Goal: Transaction & Acquisition: Purchase product/service

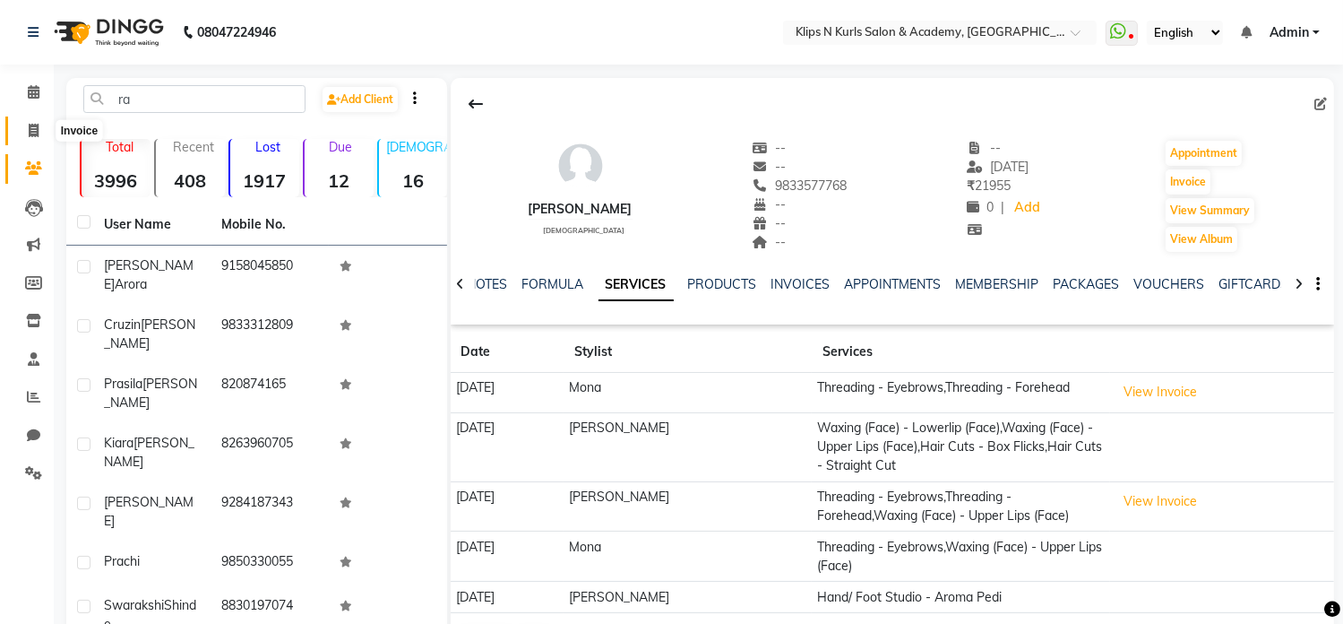
click at [29, 135] on icon at bounding box center [34, 130] width 10 height 13
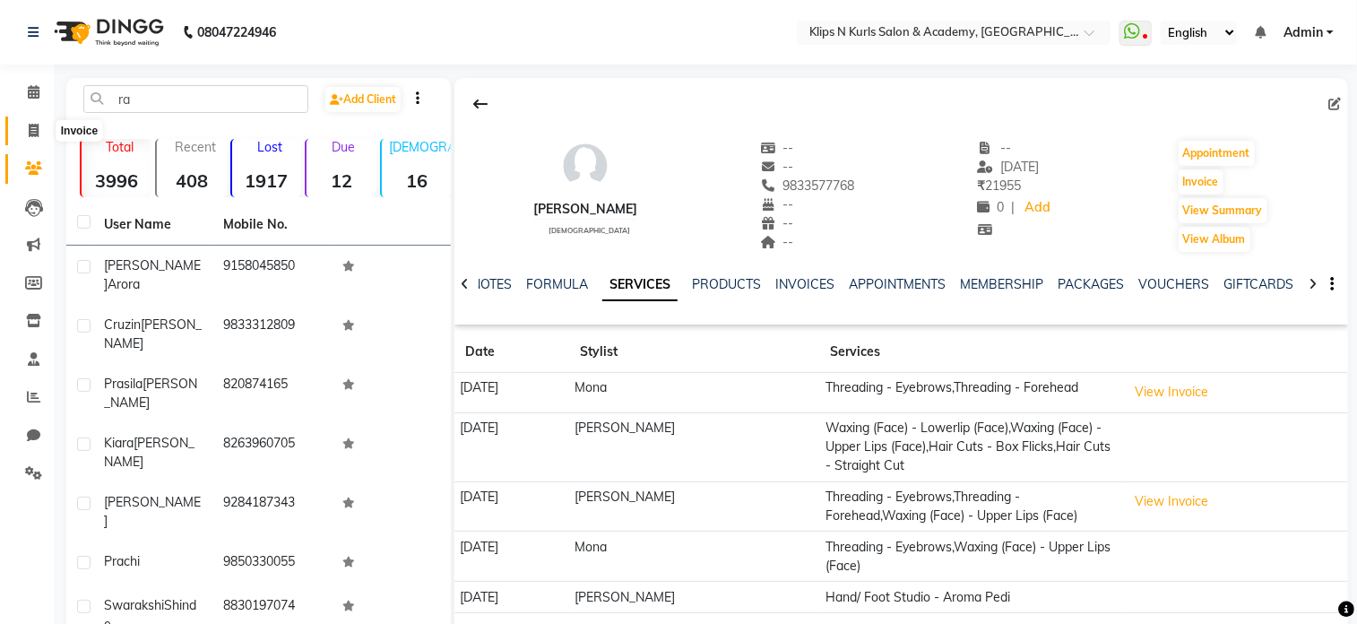
select select "124"
select select "service"
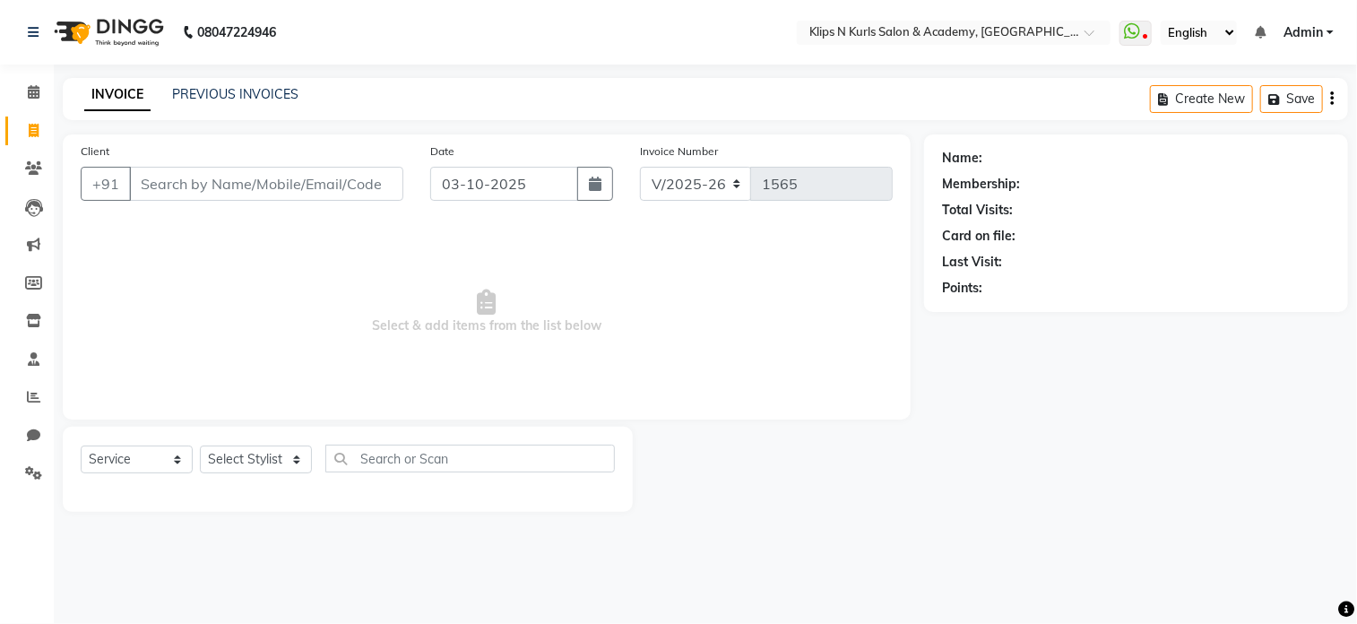
select select "3852"
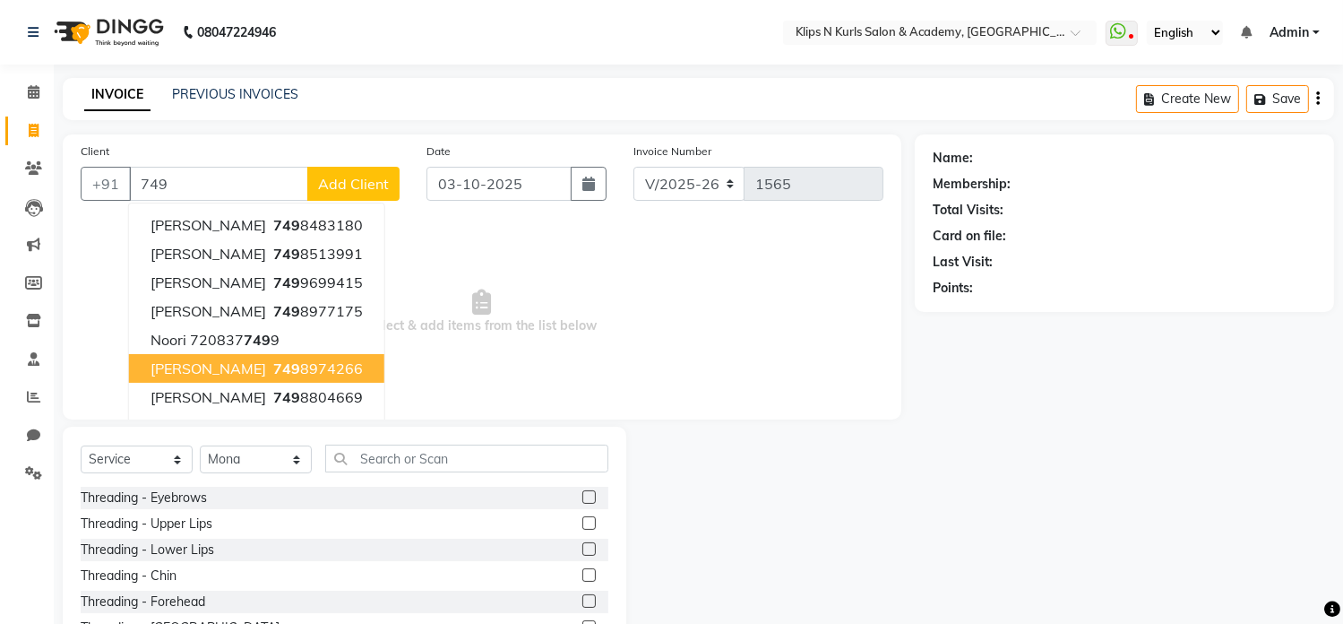
click at [201, 369] on span "[PERSON_NAME]" at bounding box center [209, 368] width 116 height 18
type input "7498974266"
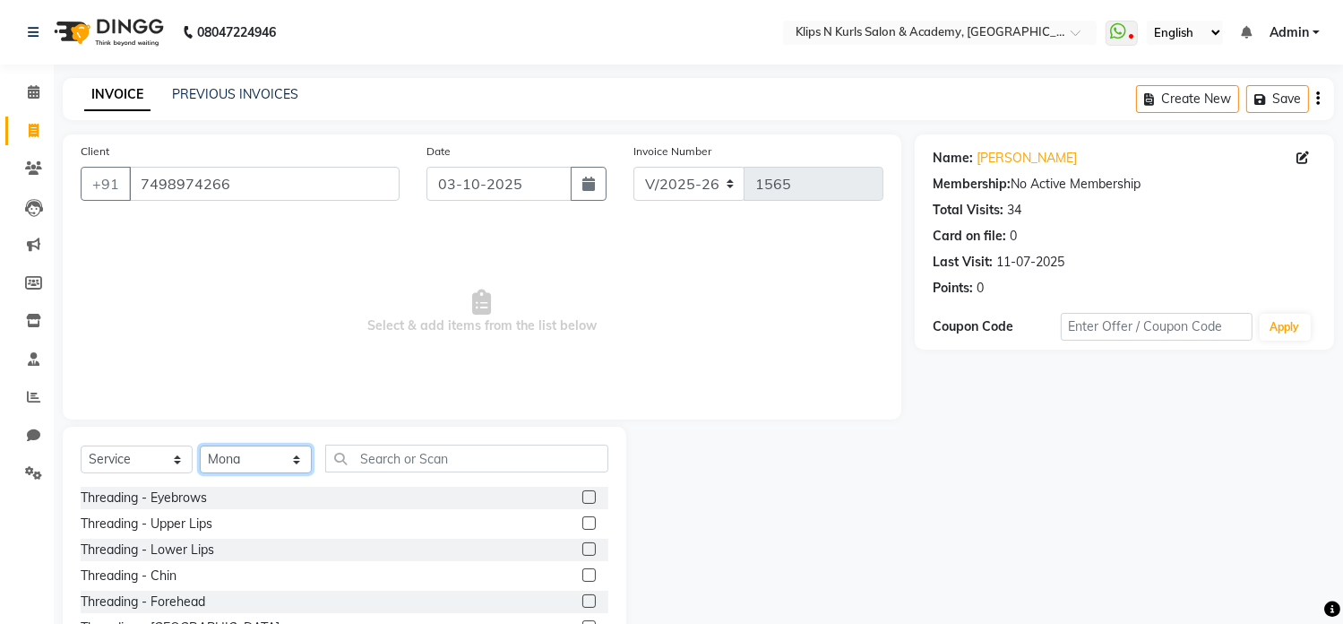
click at [251, 454] on select "Select Stylist Chandani Front Desk [PERSON_NAME] [PERSON_NAME] Neha Pooja [PERS…" at bounding box center [256, 459] width 112 height 28
select select "86065"
click at [200, 446] on select "Select Stylist Chandani Front Desk [PERSON_NAME] [PERSON_NAME] Neha Pooja [PERS…" at bounding box center [256, 459] width 112 height 28
click at [583, 497] on label at bounding box center [589, 496] width 13 height 13
click at [583, 497] on input "checkbox" at bounding box center [589, 498] width 12 height 12
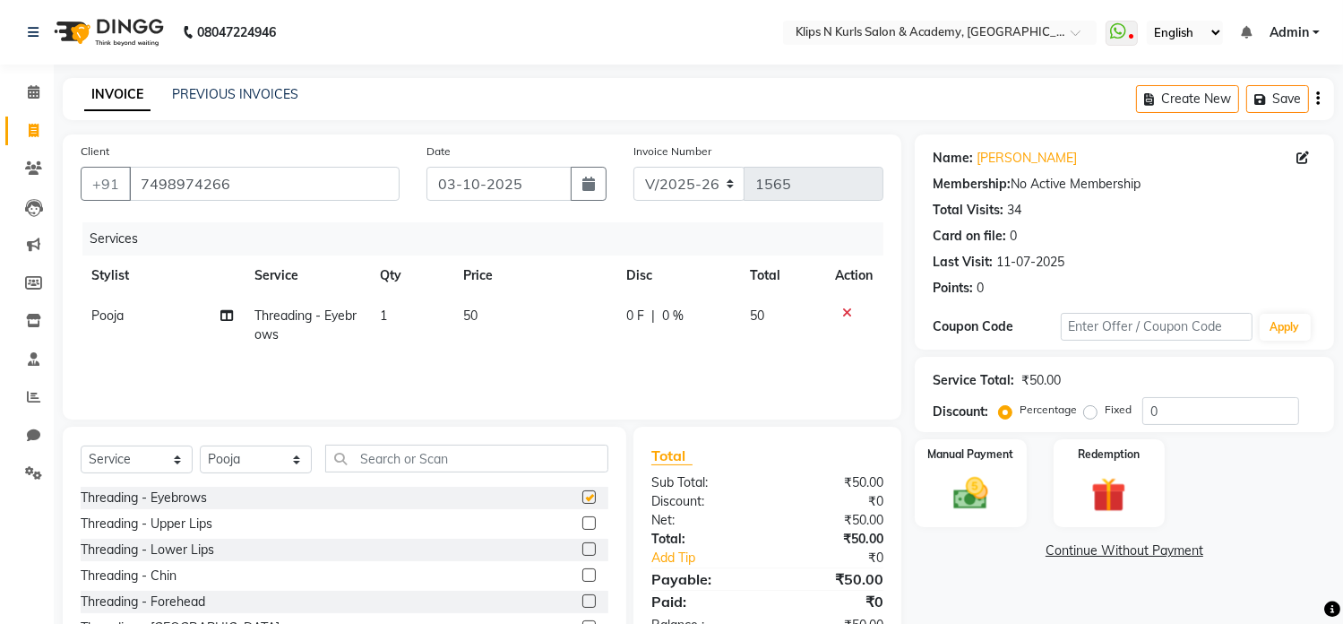
checkbox input "false"
click at [583, 603] on label at bounding box center [589, 600] width 13 height 13
click at [583, 603] on input "checkbox" at bounding box center [589, 602] width 12 height 12
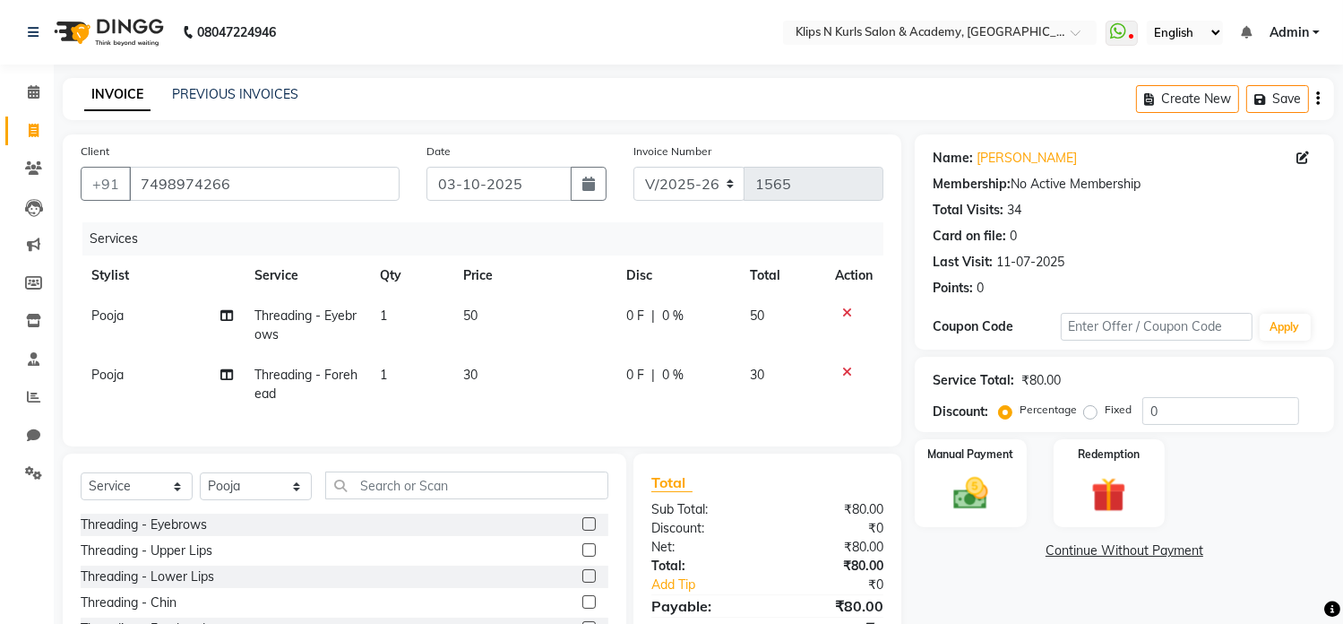
checkbox input "false"
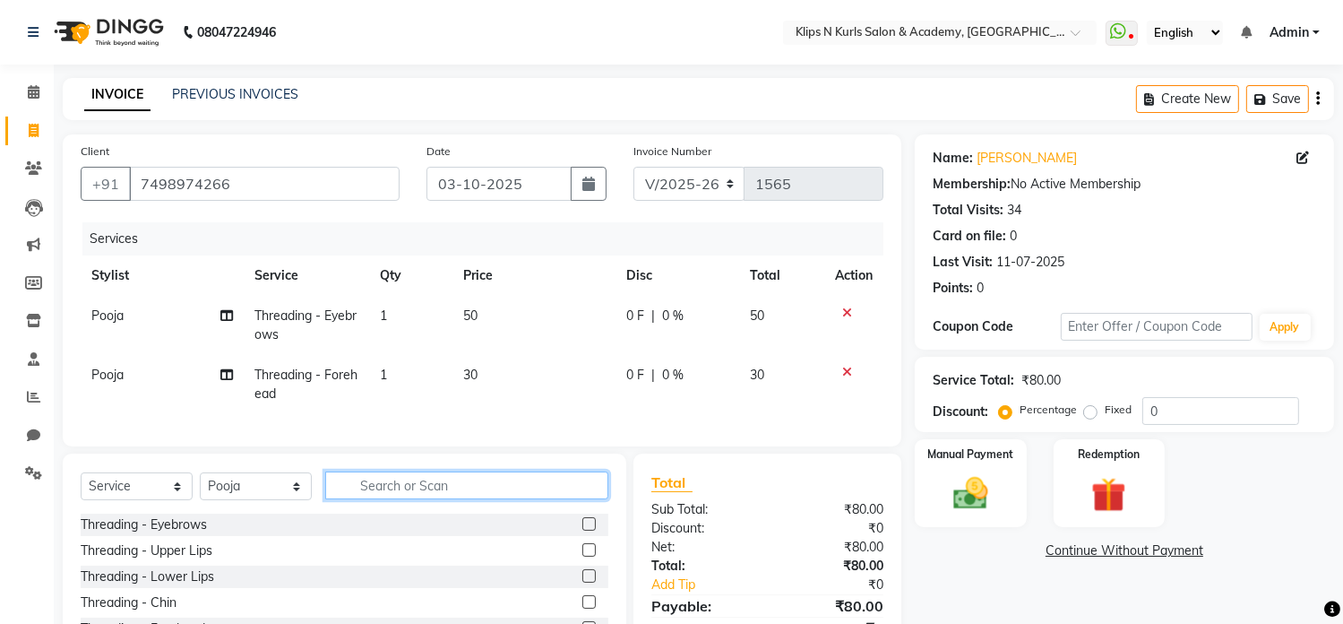
click at [443, 499] on input "text" at bounding box center [466, 485] width 283 height 28
type input "upp"
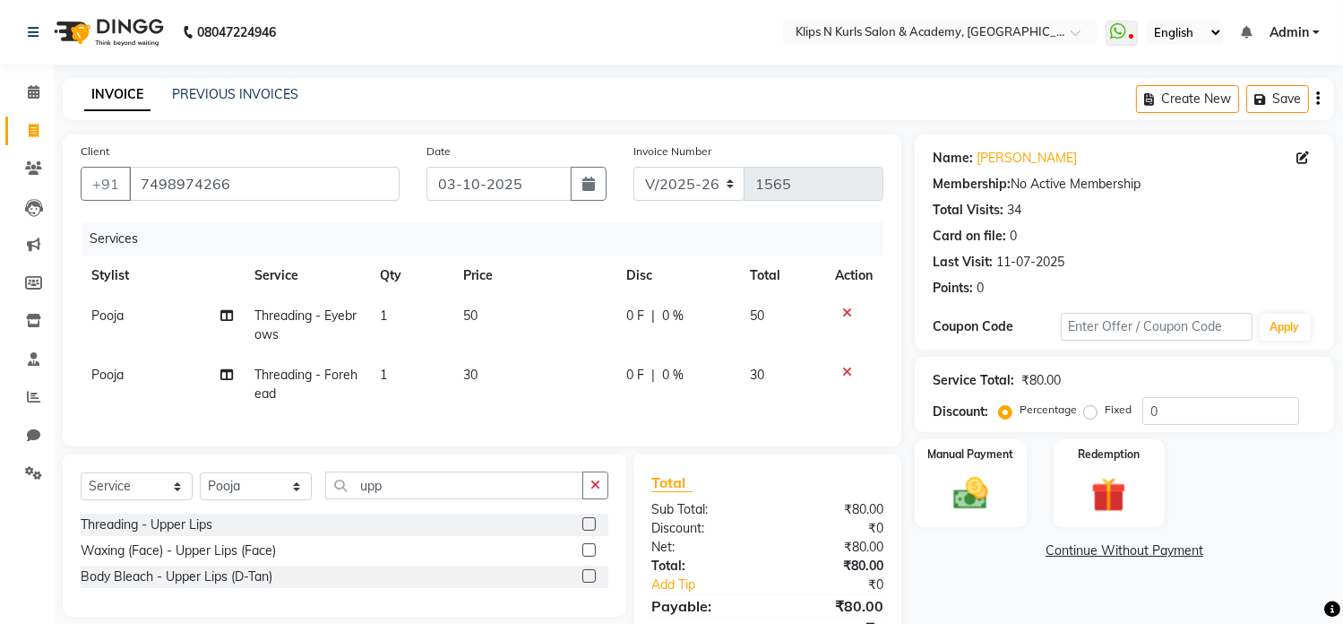
click at [586, 557] on label at bounding box center [589, 549] width 13 height 13
click at [586, 557] on input "checkbox" at bounding box center [589, 551] width 12 height 12
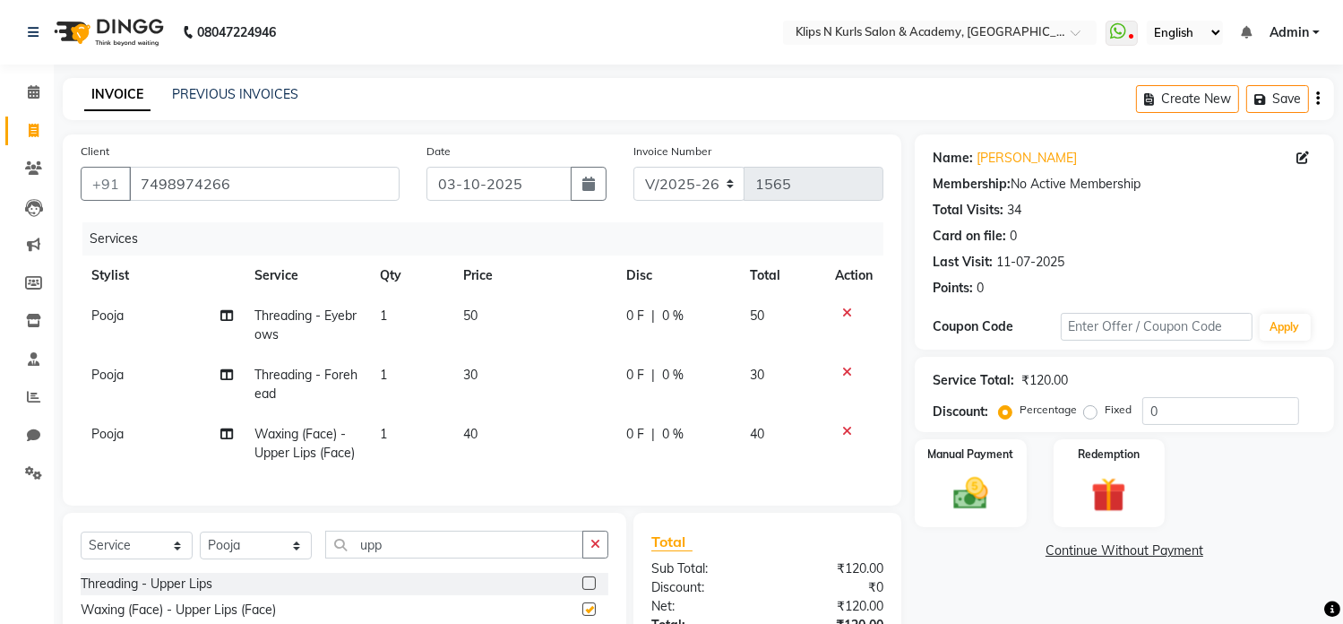
checkbox input "false"
click at [406, 558] on input "upp" at bounding box center [454, 545] width 258 height 28
type input "u"
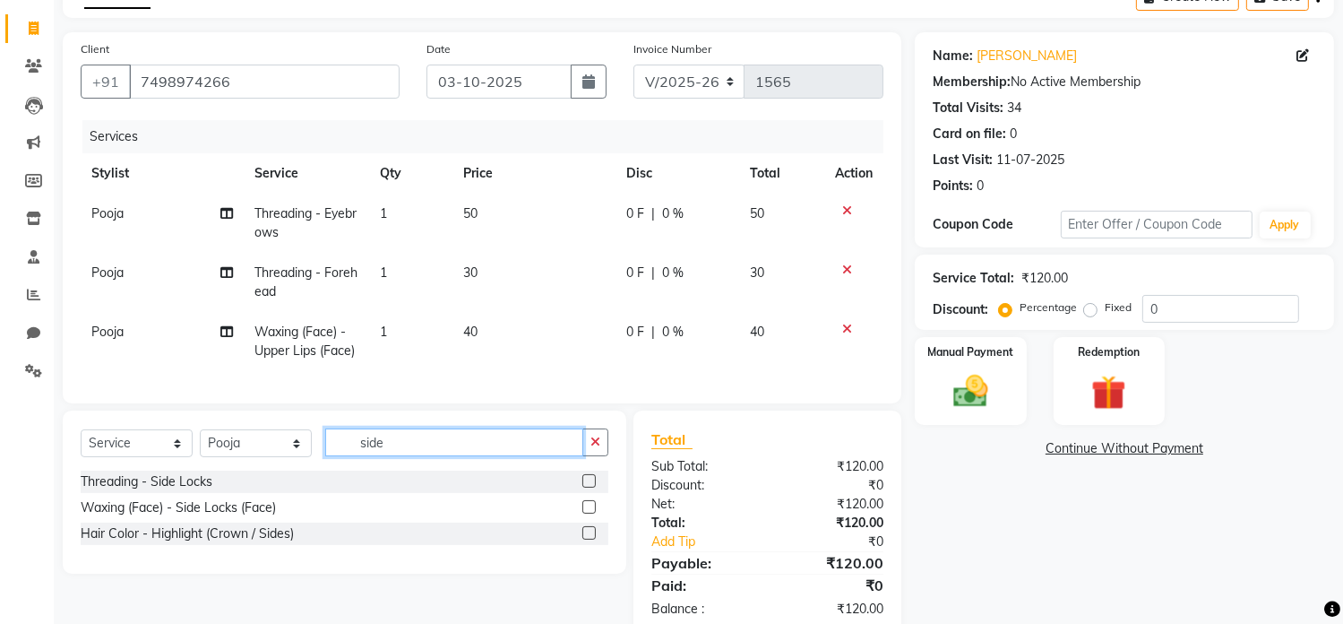
scroll to position [155, 0]
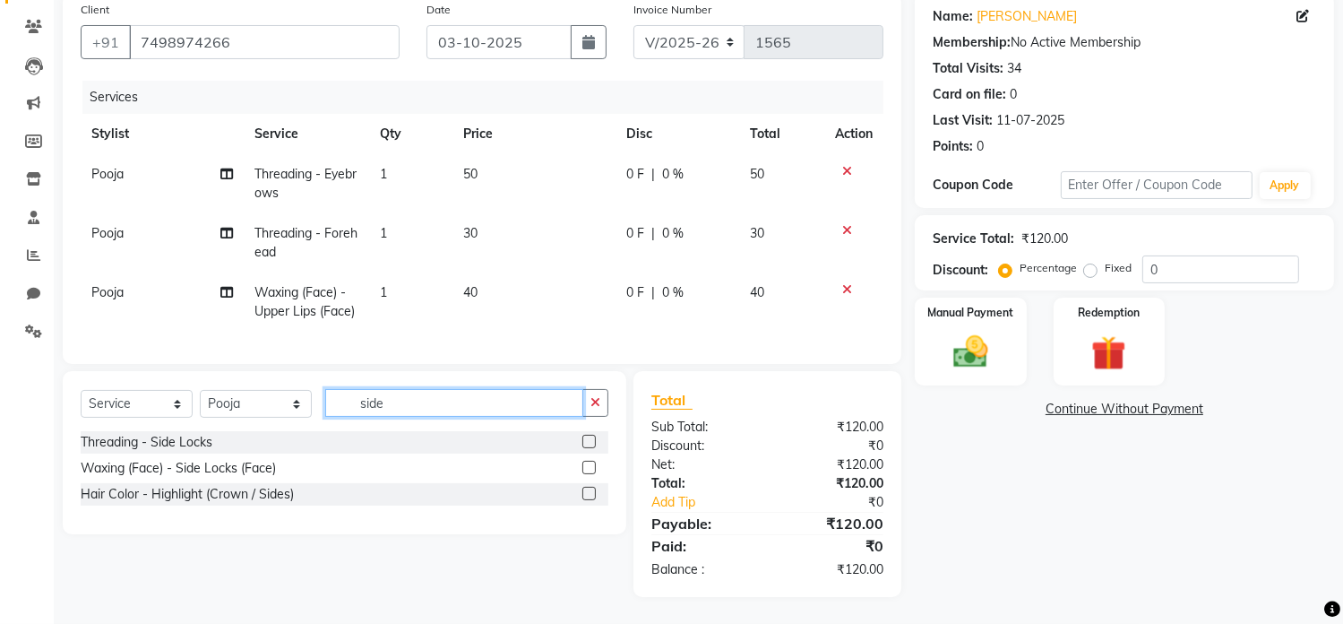
type input "side"
click at [589, 464] on label at bounding box center [589, 467] width 13 height 13
click at [589, 464] on input "checkbox" at bounding box center [589, 468] width 12 height 12
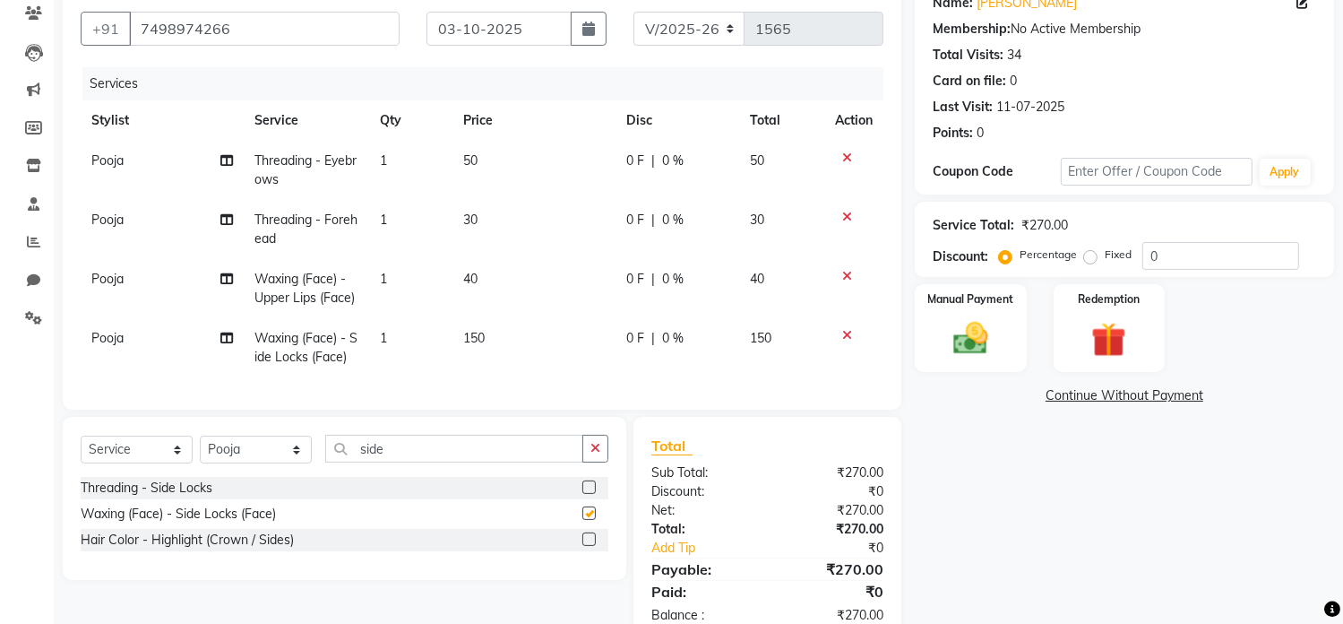
checkbox input "false"
click at [967, 349] on img at bounding box center [970, 339] width 59 height 42
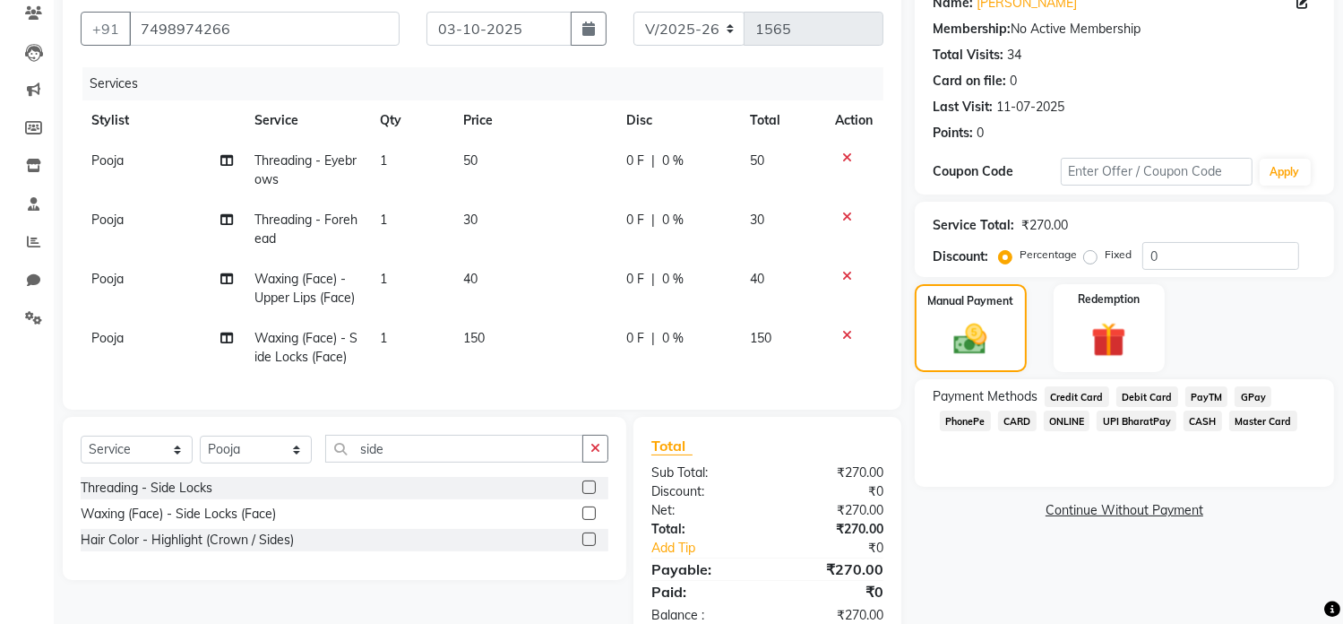
click at [1257, 393] on span "GPay" at bounding box center [1253, 396] width 37 height 21
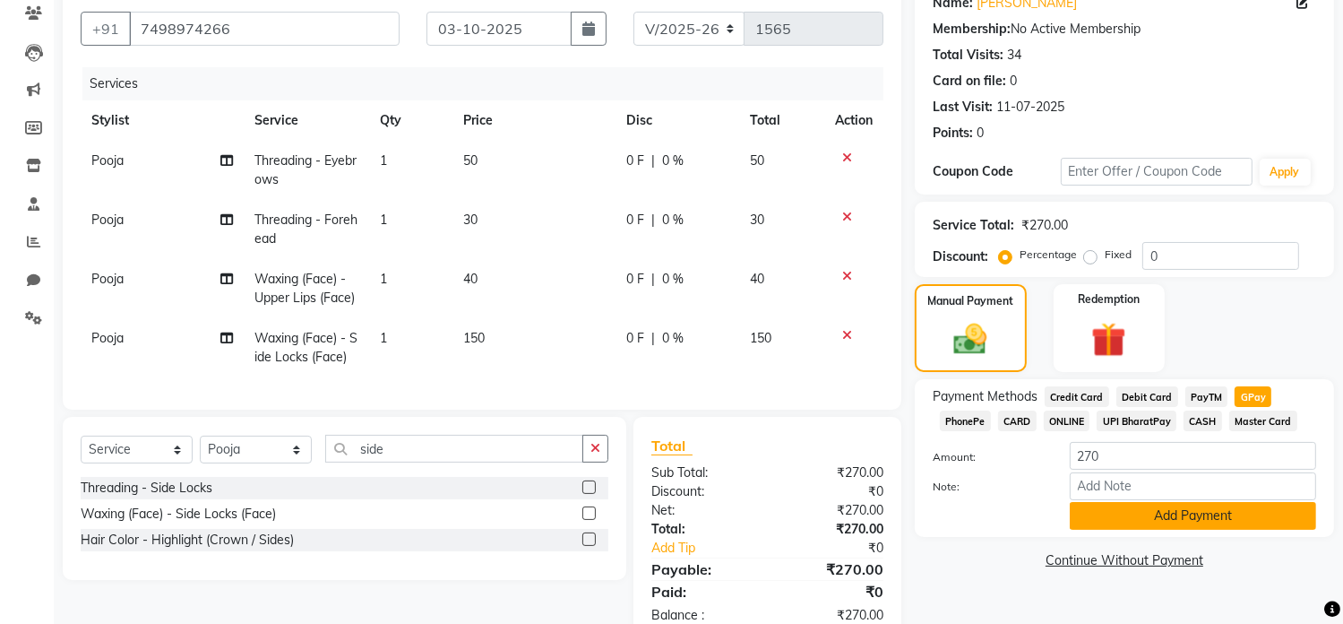
click at [1161, 526] on button "Add Payment" at bounding box center [1193, 516] width 246 height 28
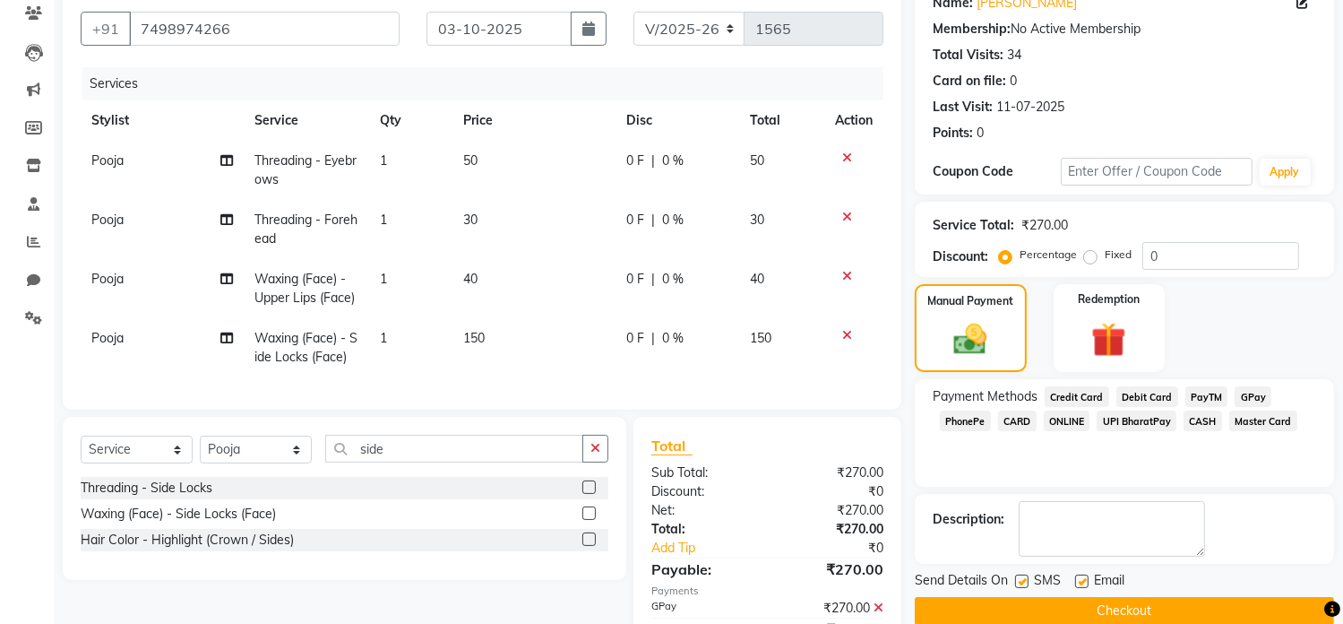
click at [1233, 608] on button "Checkout" at bounding box center [1124, 611] width 419 height 28
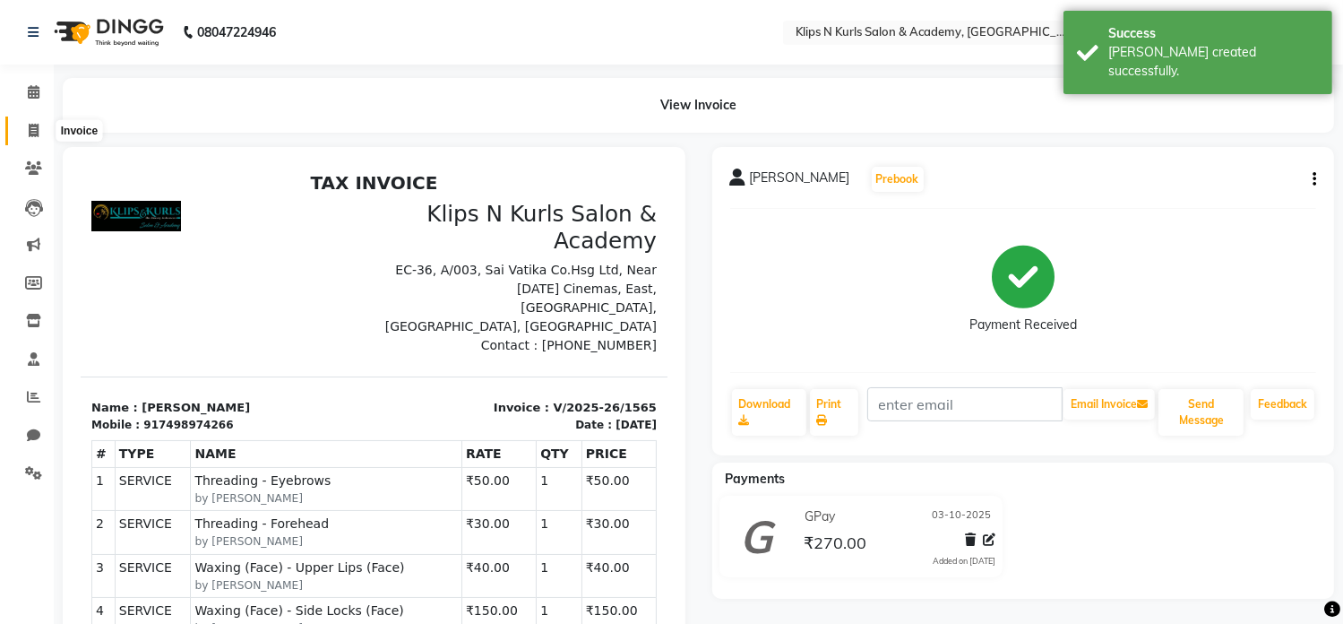
click at [34, 124] on icon at bounding box center [34, 130] width 10 height 13
select select "service"
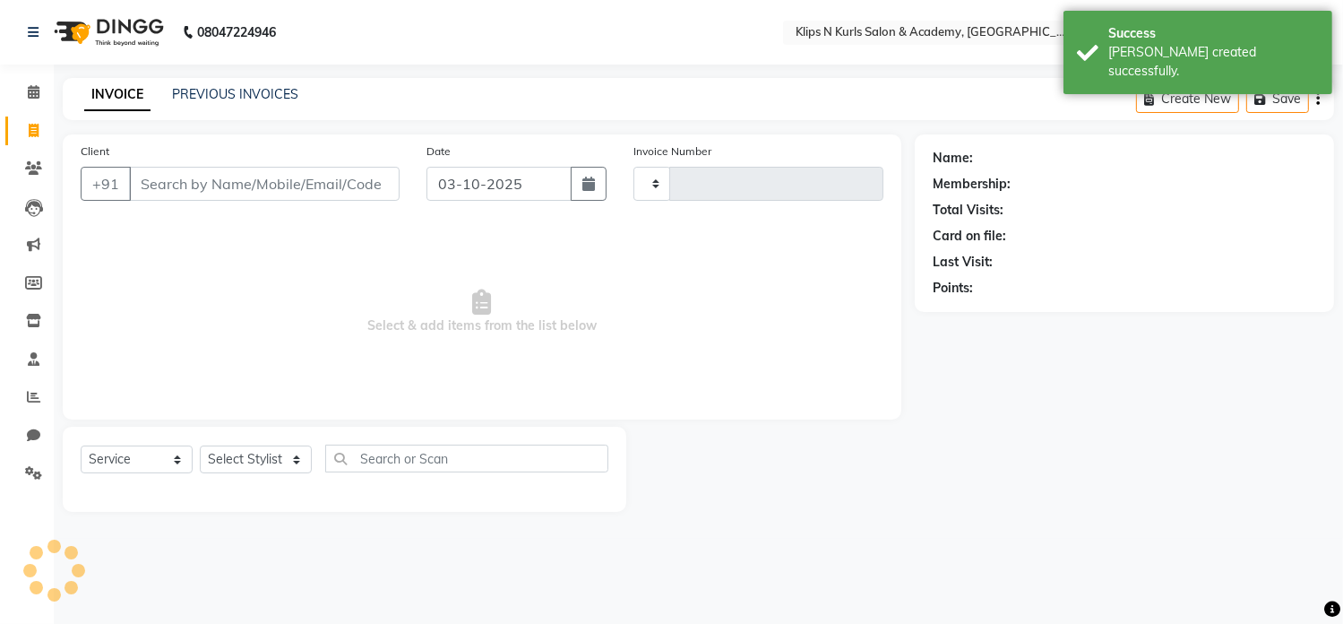
type input "1566"
select select "124"
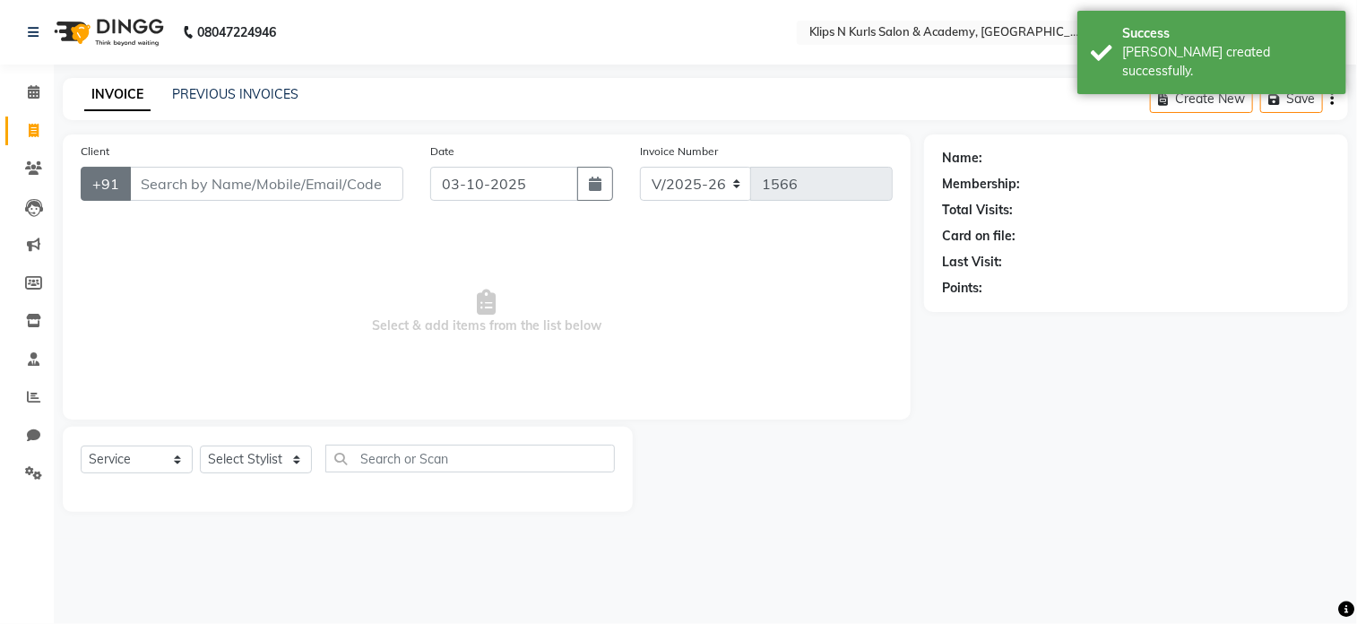
select select "3852"
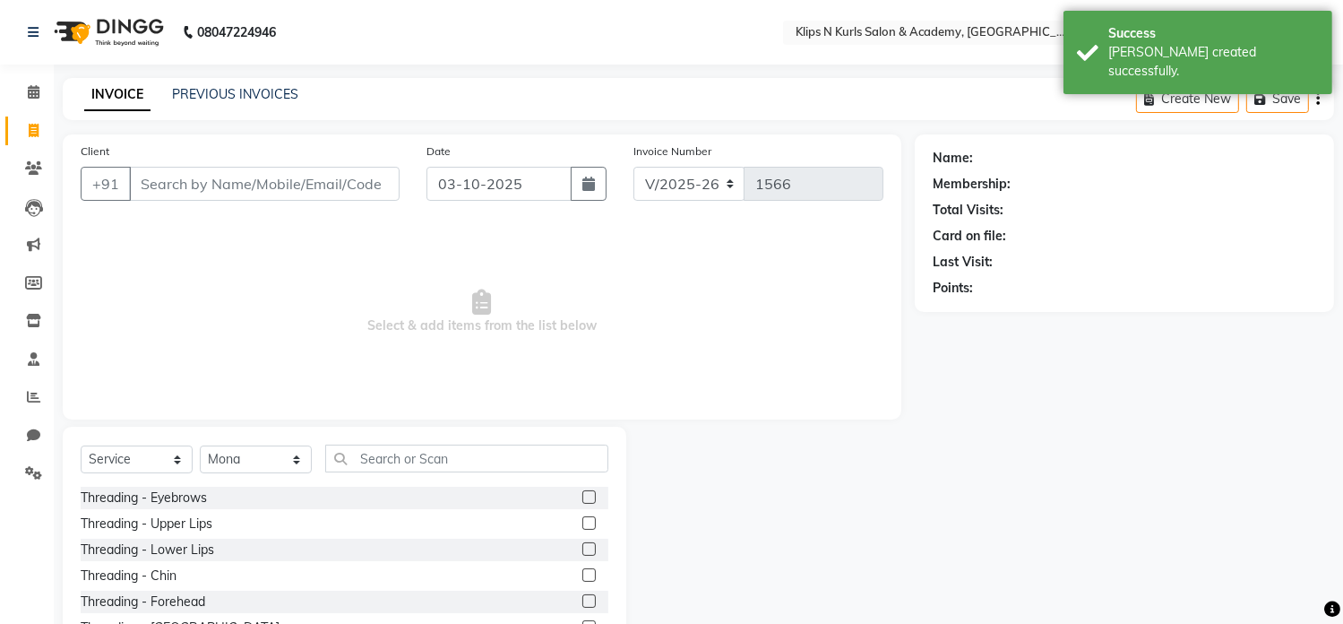
click at [185, 178] on input "Client" at bounding box center [264, 184] width 271 height 34
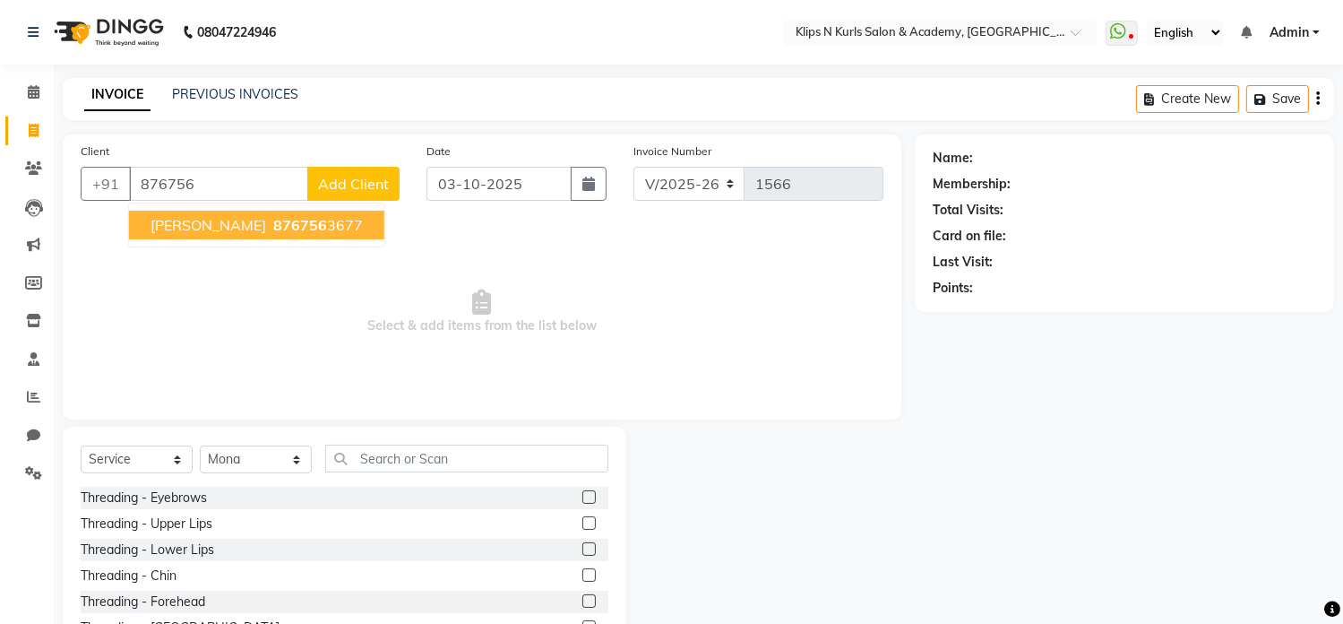
click at [197, 217] on span "[PERSON_NAME]" at bounding box center [209, 225] width 116 height 18
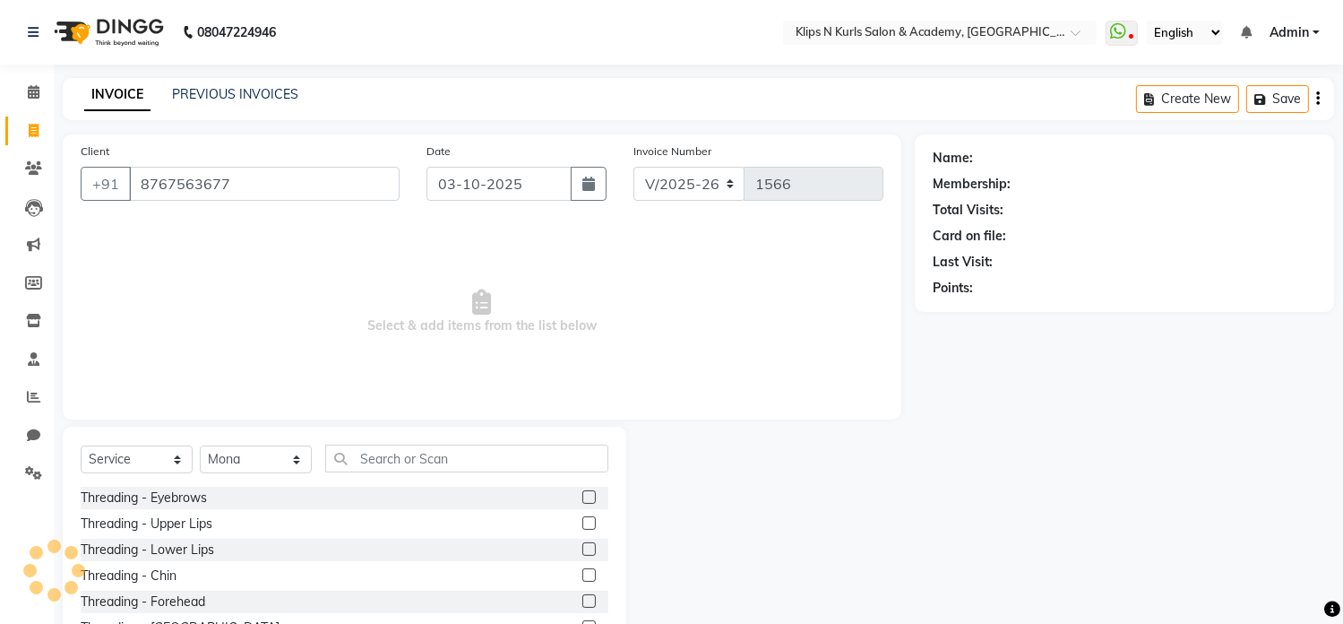
type input "8767563677"
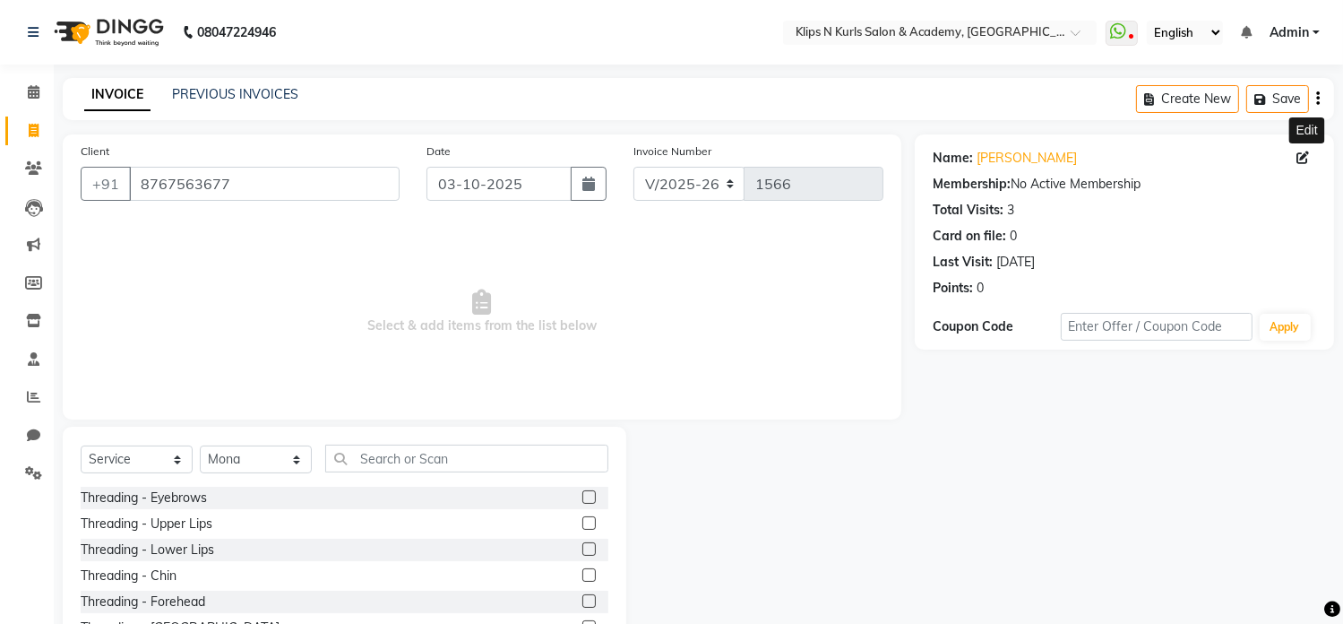
click at [1299, 157] on icon at bounding box center [1303, 157] width 13 height 13
select select "22"
select select "[DEMOGRAPHIC_DATA]"
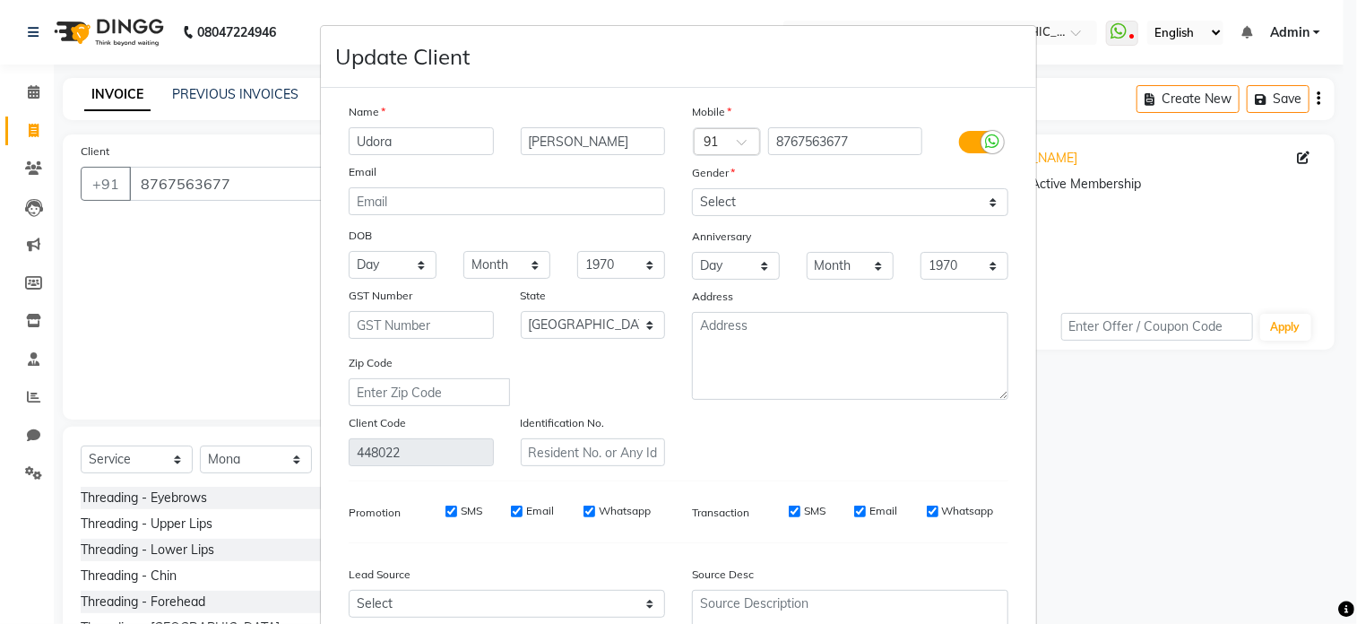
click at [349, 143] on input "Udora" at bounding box center [421, 141] width 145 height 28
click at [356, 146] on input "Udora" at bounding box center [421, 141] width 145 height 28
type input "Eudora"
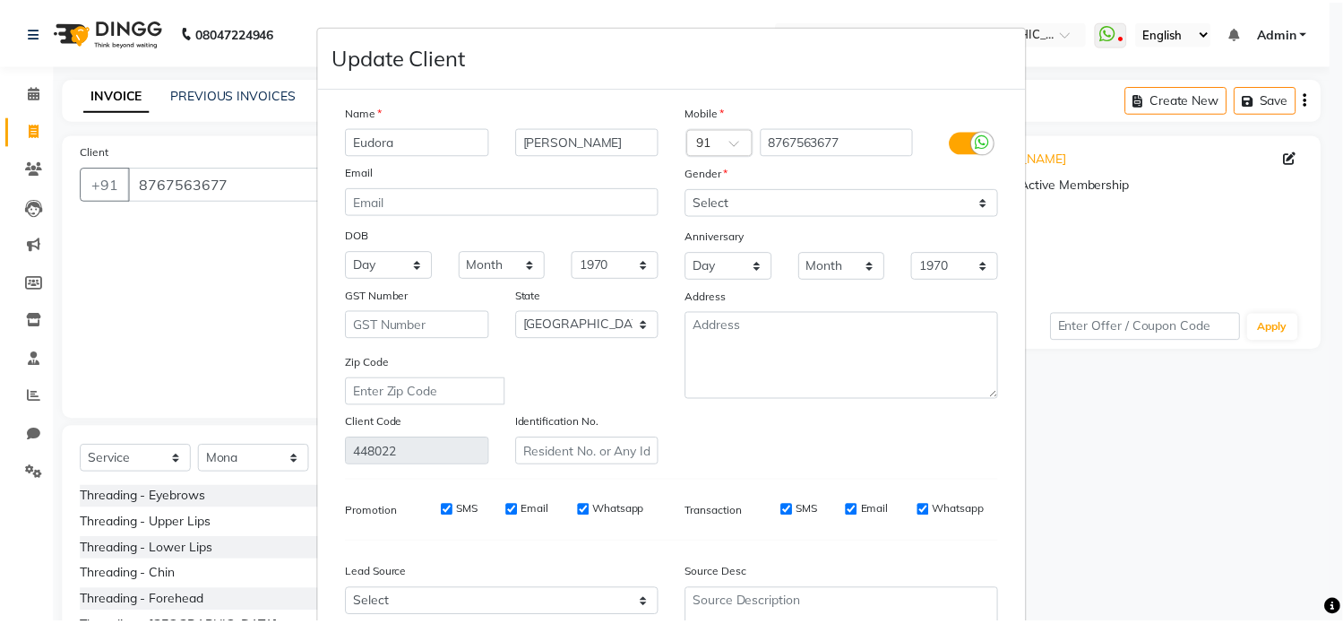
scroll to position [180, 0]
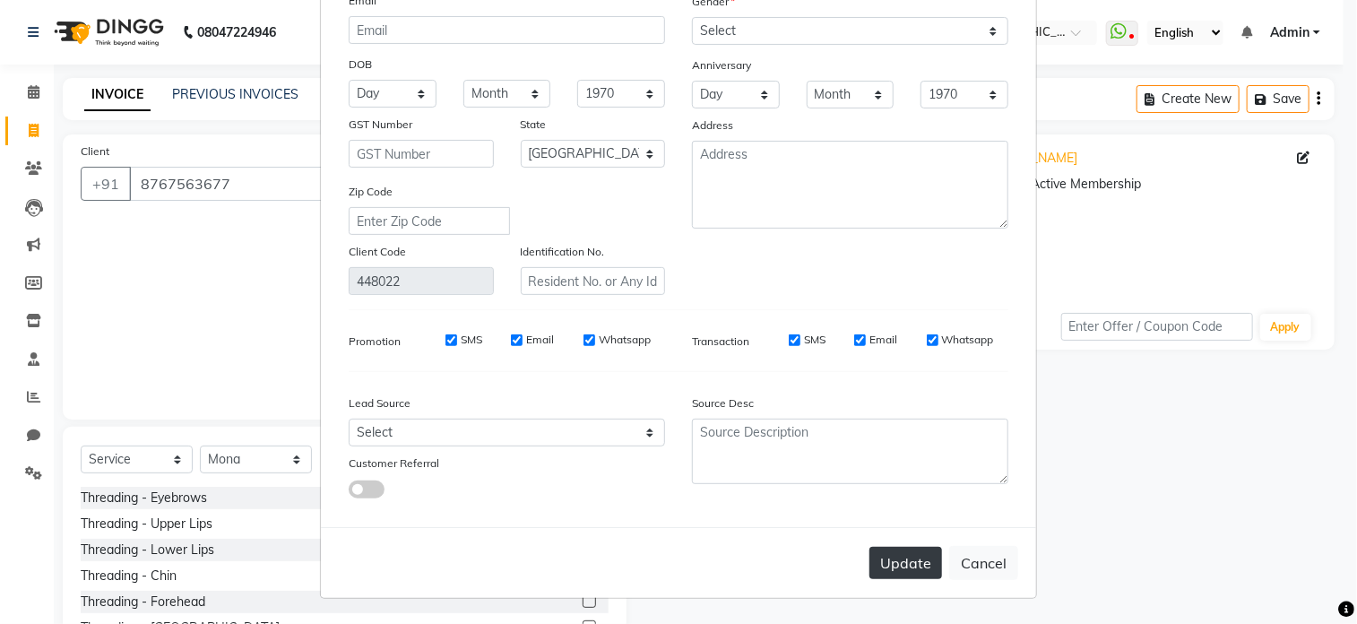
click at [886, 565] on button "Update" at bounding box center [905, 563] width 73 height 32
select select
select select "null"
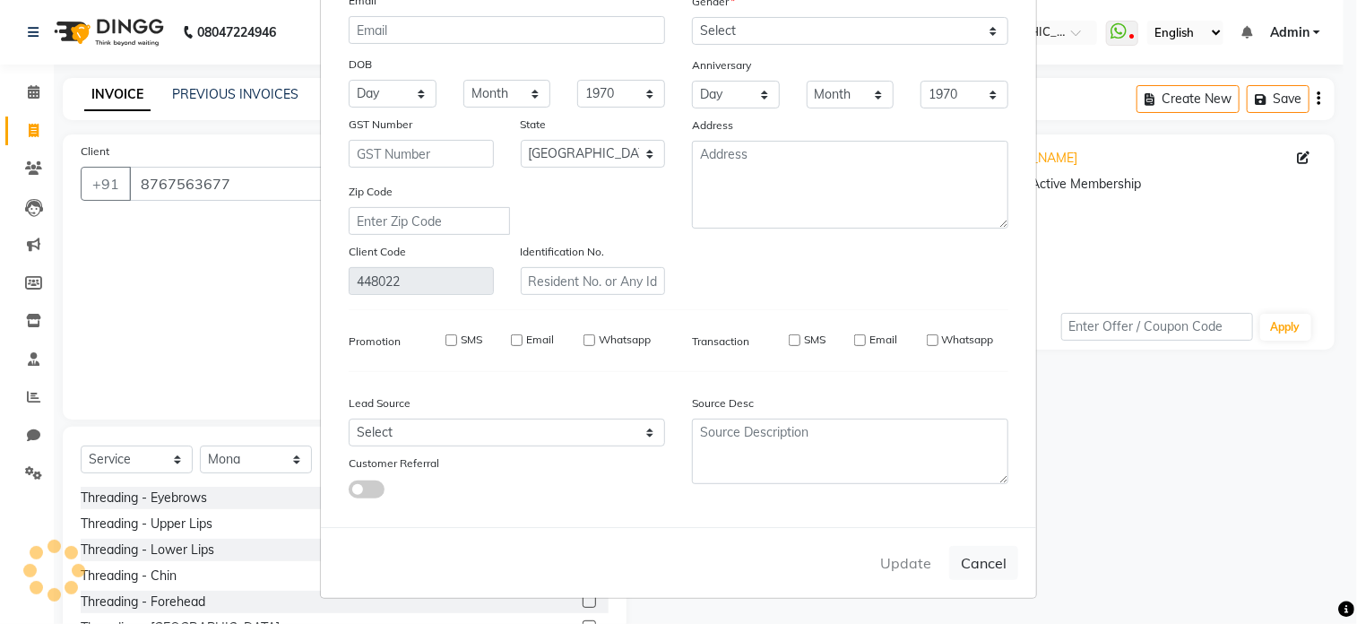
select select
checkbox input "false"
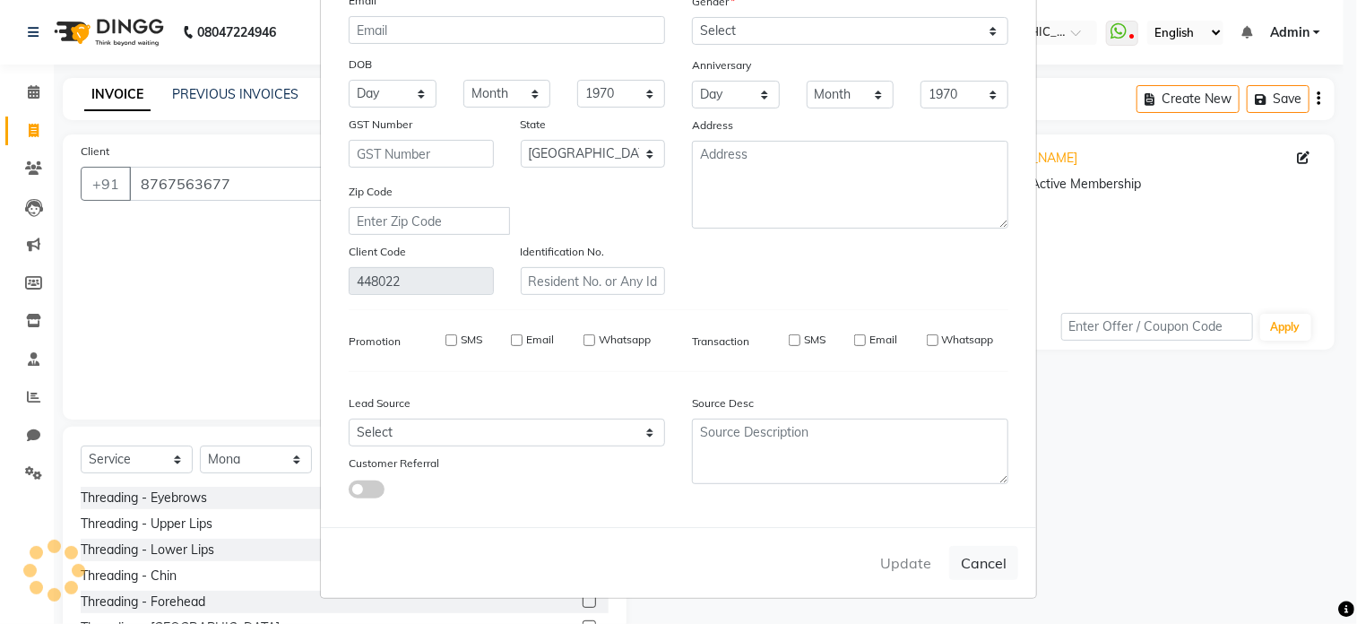
checkbox input "false"
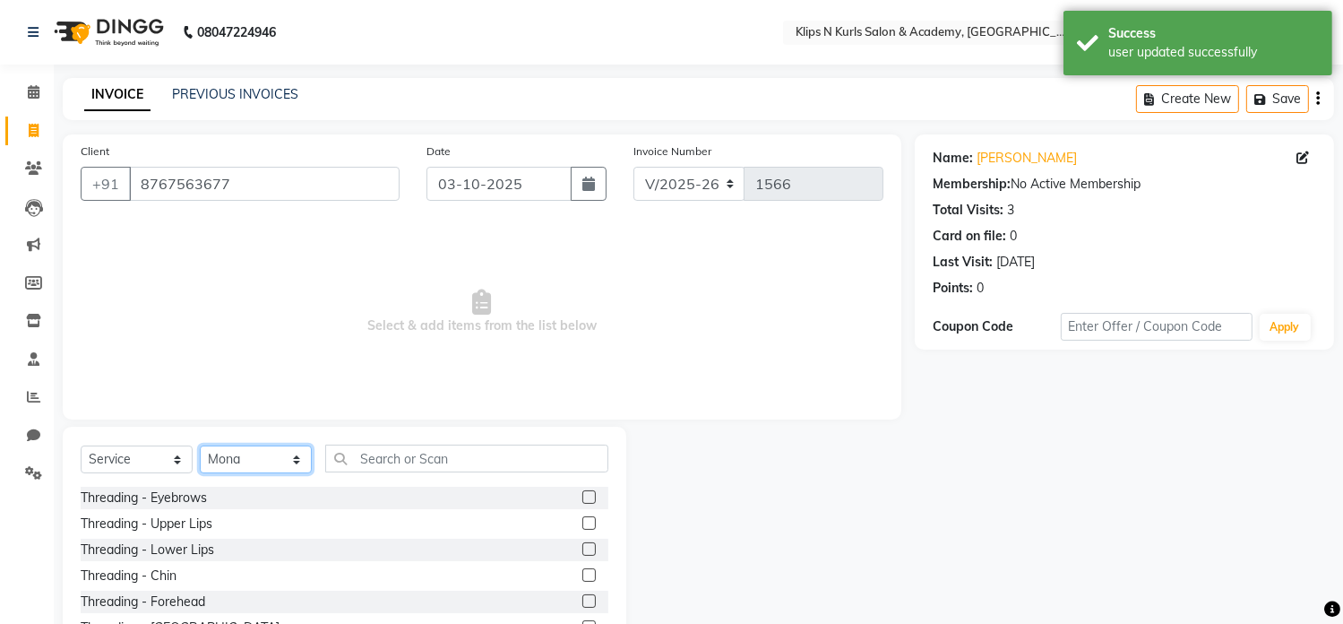
click at [281, 460] on select "Select Stylist Chandani Front Desk [PERSON_NAME] [PERSON_NAME] Neha Pooja [PERS…" at bounding box center [256, 459] width 112 height 28
select select "84310"
click at [200, 446] on select "Select Stylist Chandani Front Desk [PERSON_NAME] [PERSON_NAME] Neha Pooja [PERS…" at bounding box center [256, 459] width 112 height 28
click at [583, 491] on label at bounding box center [589, 496] width 13 height 13
click at [583, 492] on input "checkbox" at bounding box center [589, 498] width 12 height 12
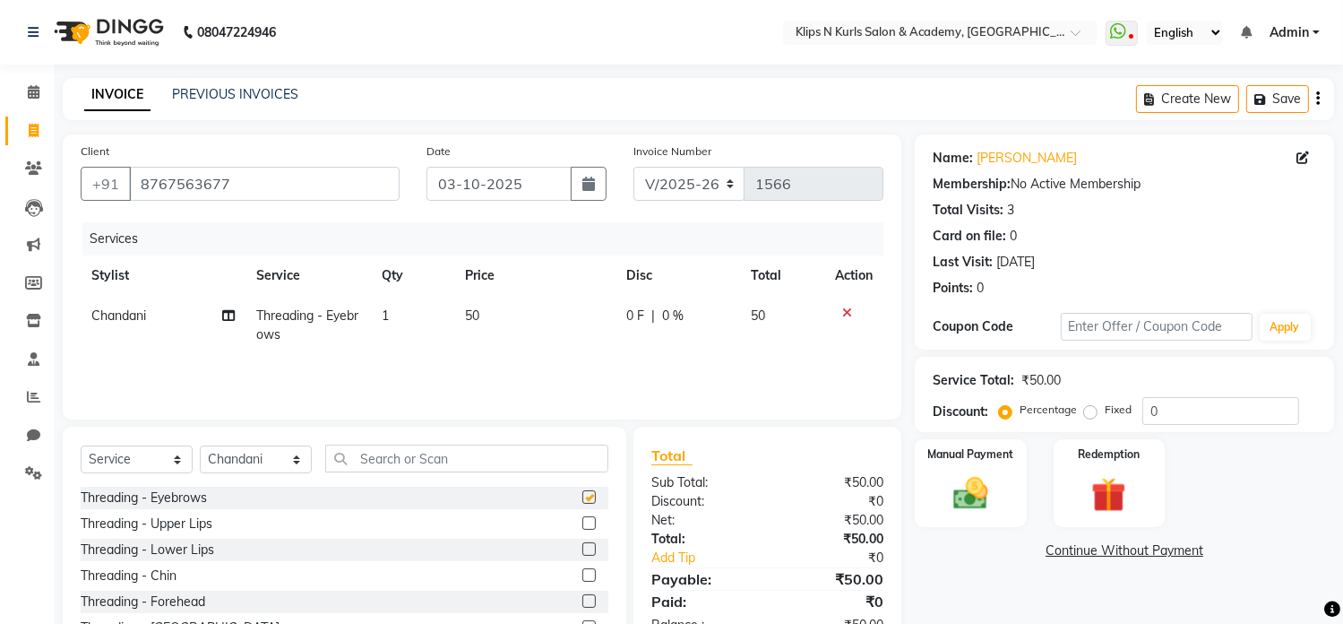
checkbox input "false"
click at [583, 601] on label at bounding box center [589, 600] width 13 height 13
click at [583, 601] on input "checkbox" at bounding box center [589, 602] width 12 height 12
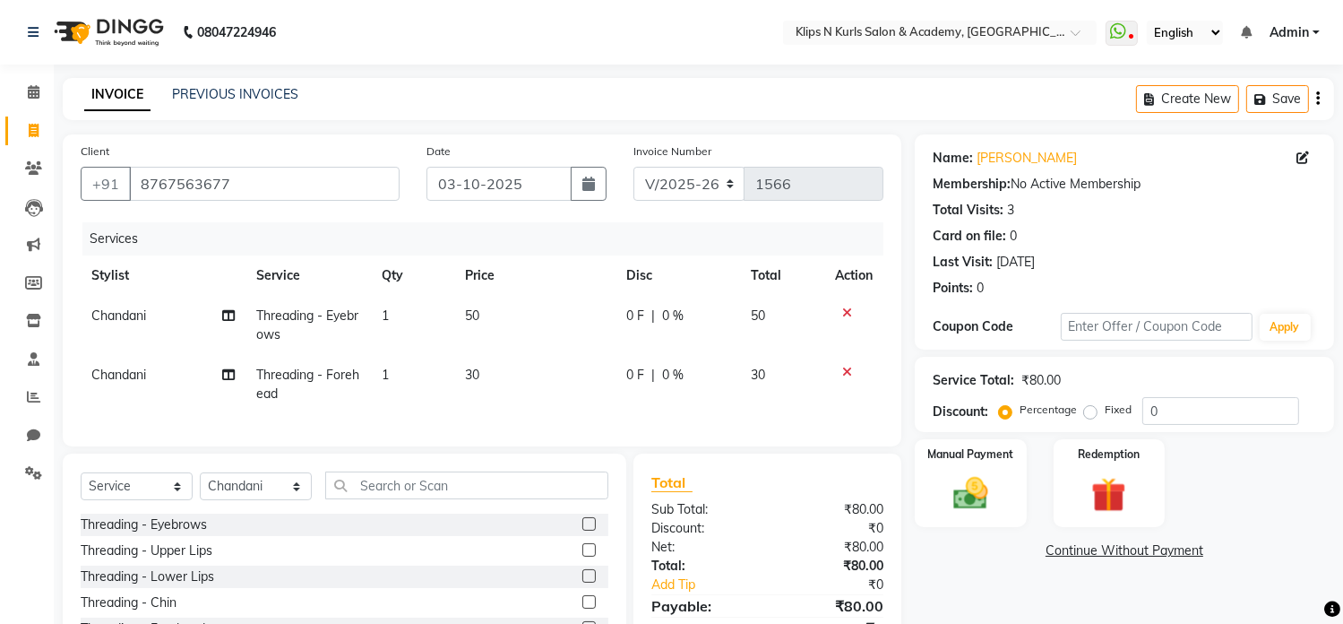
checkbox input "false"
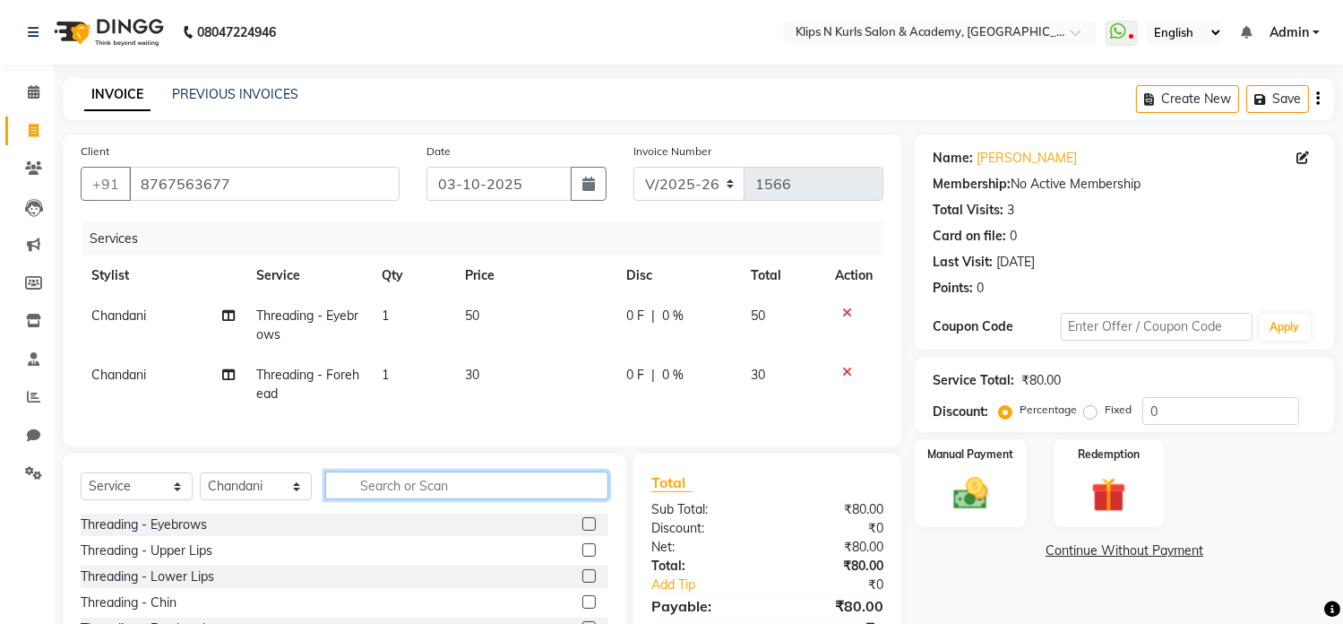
click at [361, 497] on input "text" at bounding box center [466, 485] width 283 height 28
type input "upp"
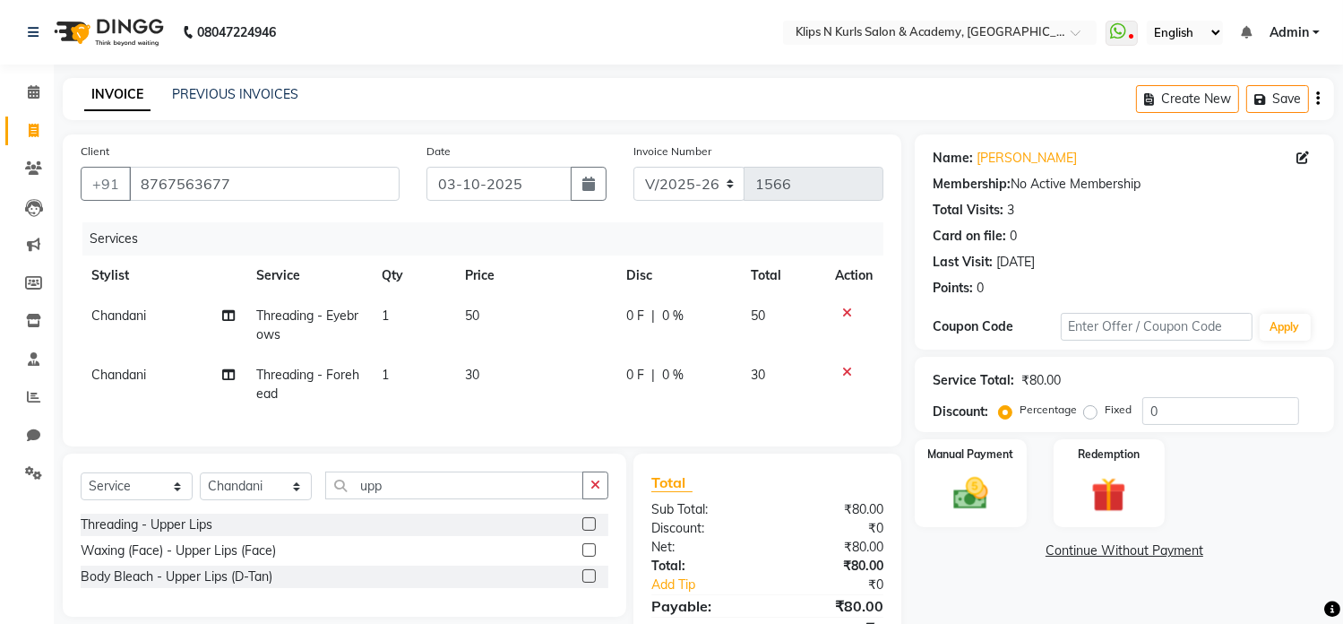
click at [592, 557] on label at bounding box center [589, 549] width 13 height 13
click at [592, 557] on input "checkbox" at bounding box center [589, 551] width 12 height 12
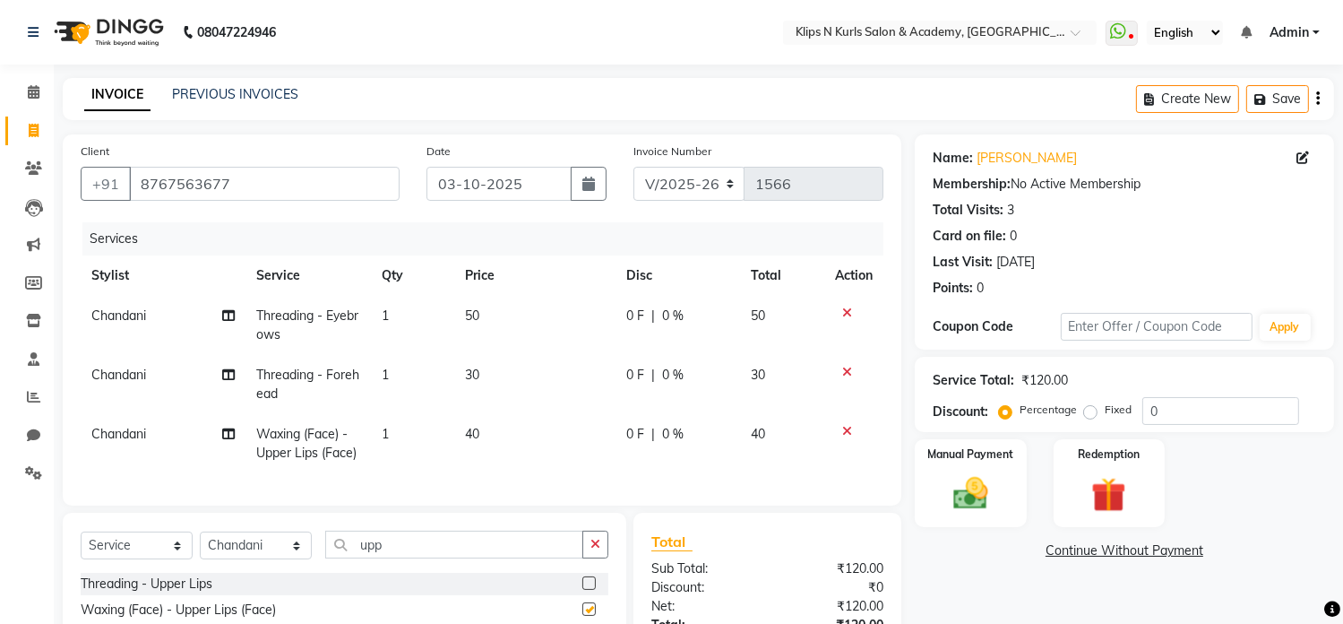
checkbox input "false"
click at [409, 558] on input "upp" at bounding box center [454, 545] width 258 height 28
type input "u"
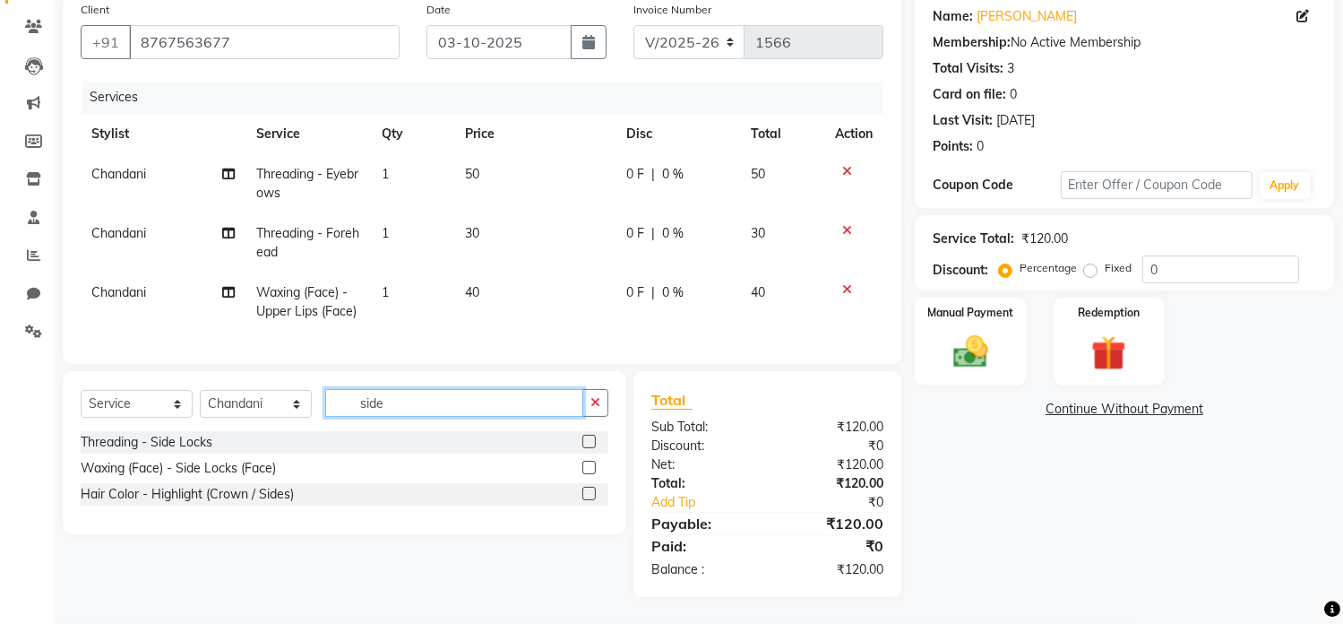
type input "side"
click at [588, 467] on label at bounding box center [589, 467] width 13 height 13
click at [588, 467] on input "checkbox" at bounding box center [589, 468] width 12 height 12
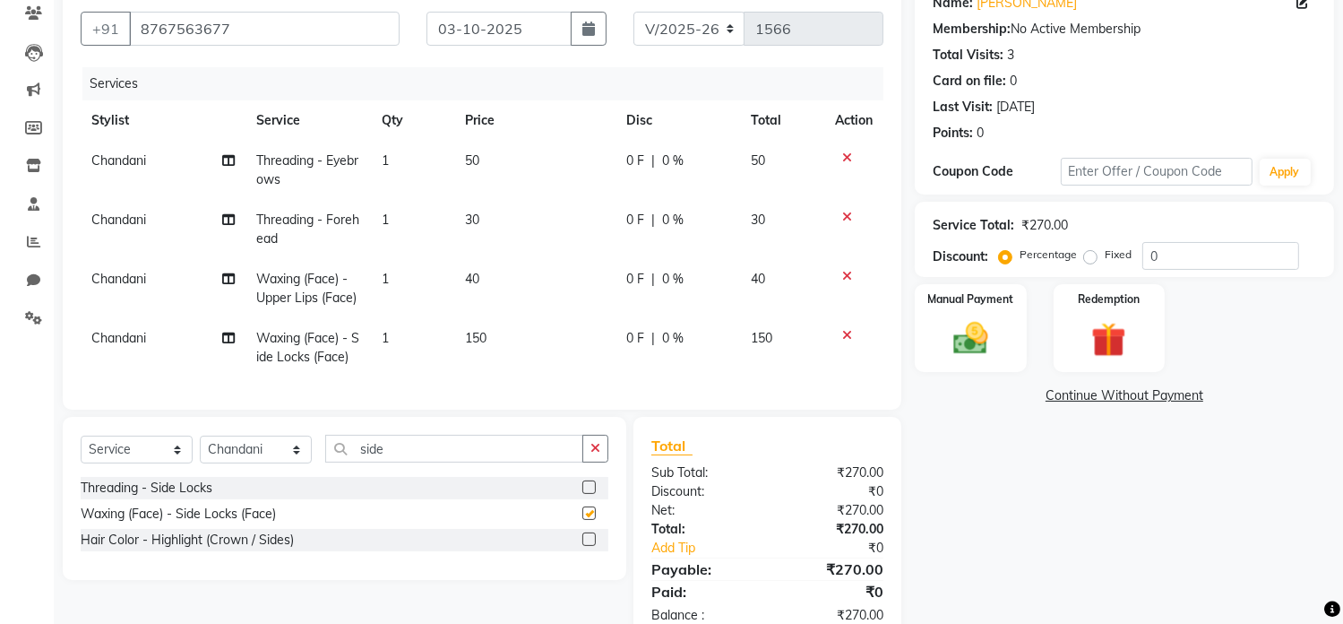
checkbox input "false"
click at [993, 360] on div "Manual Payment" at bounding box center [971, 327] width 116 height 91
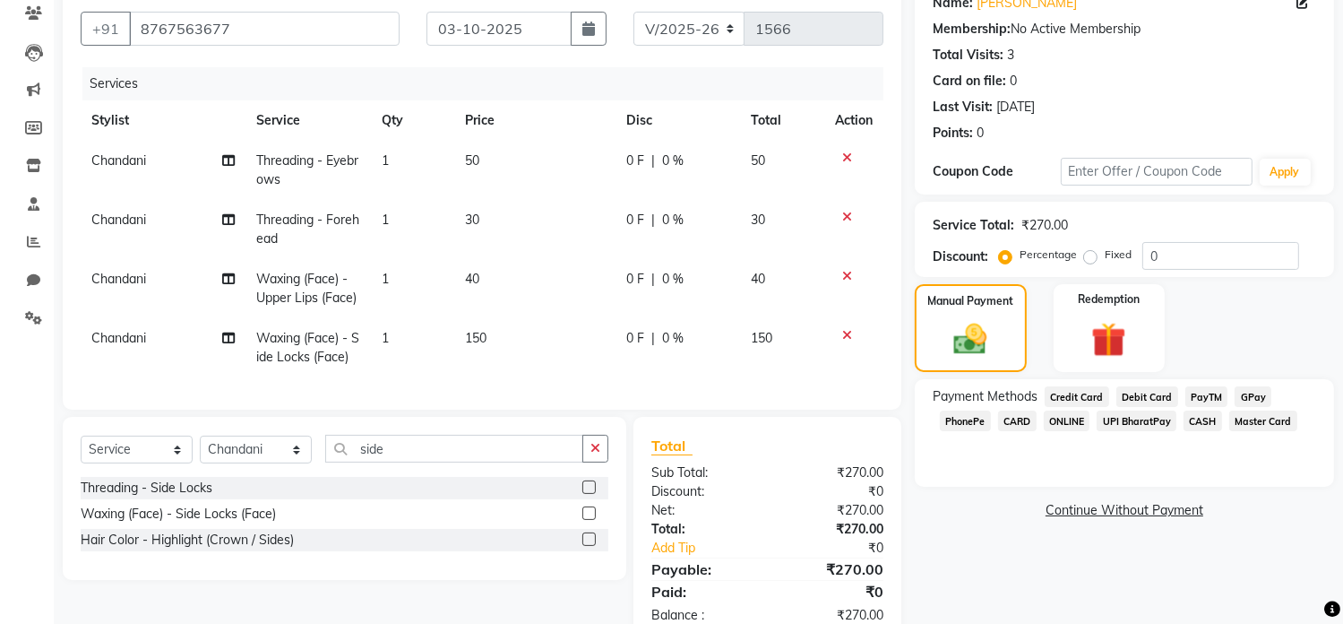
click at [1258, 402] on span "GPay" at bounding box center [1253, 396] width 37 height 21
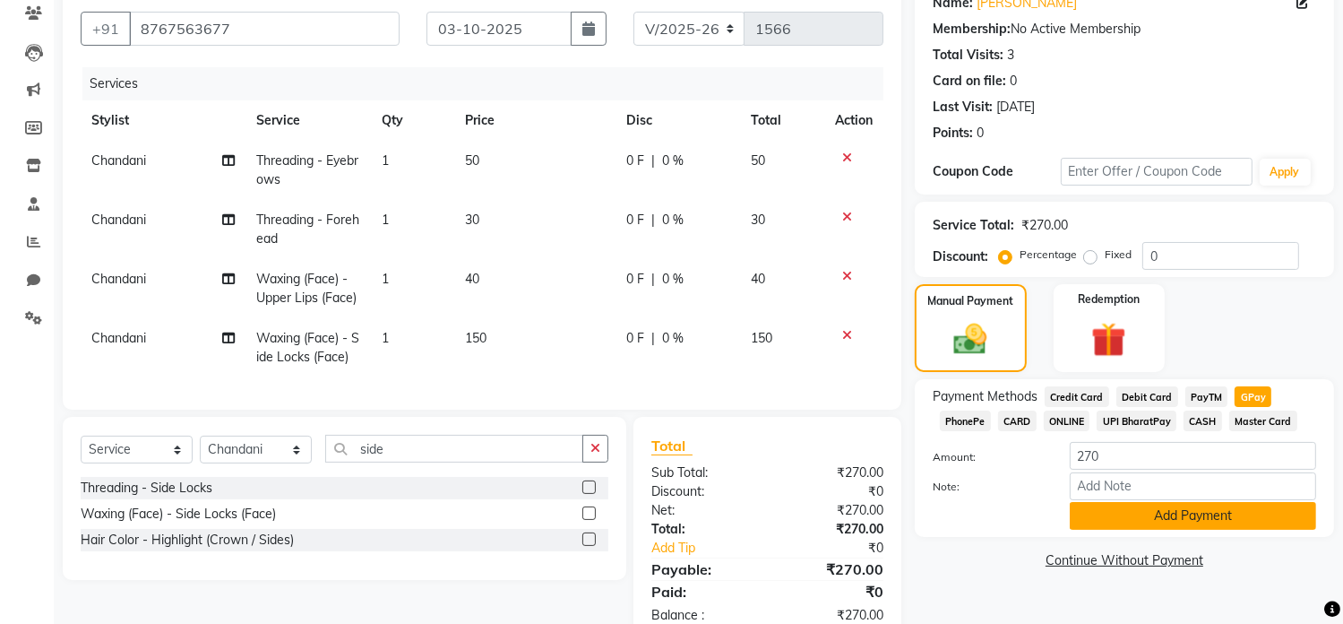
click at [1269, 522] on button "Add Payment" at bounding box center [1193, 516] width 246 height 28
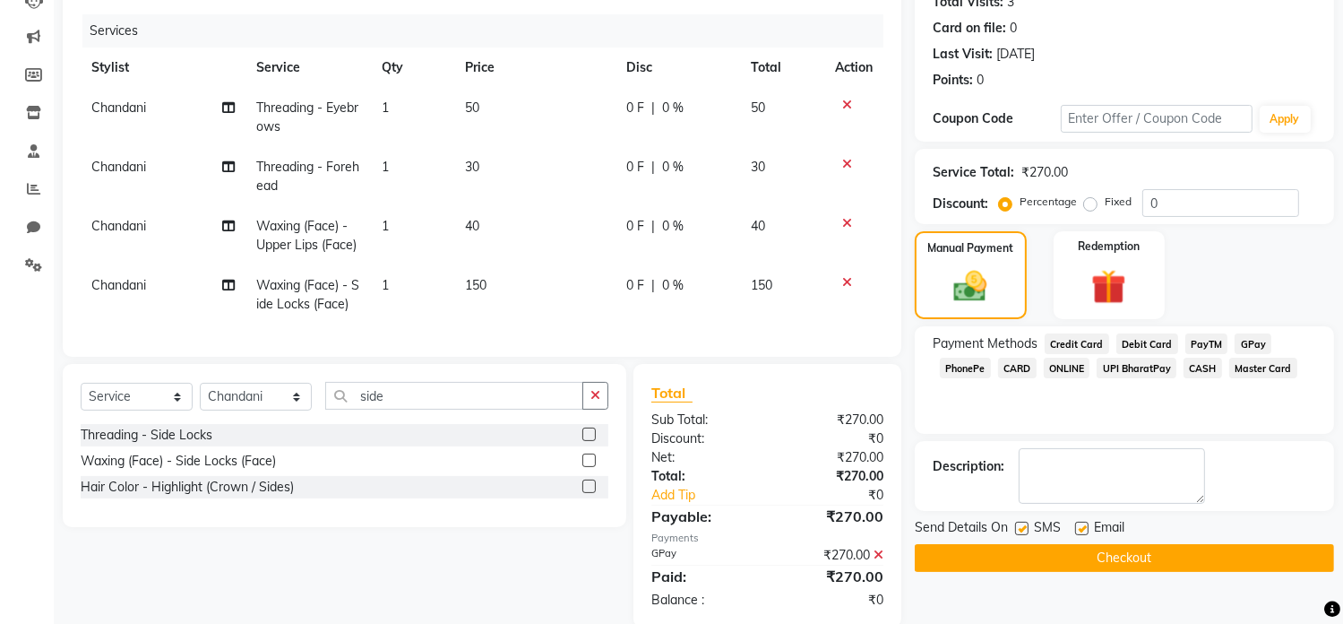
scroll to position [252, 0]
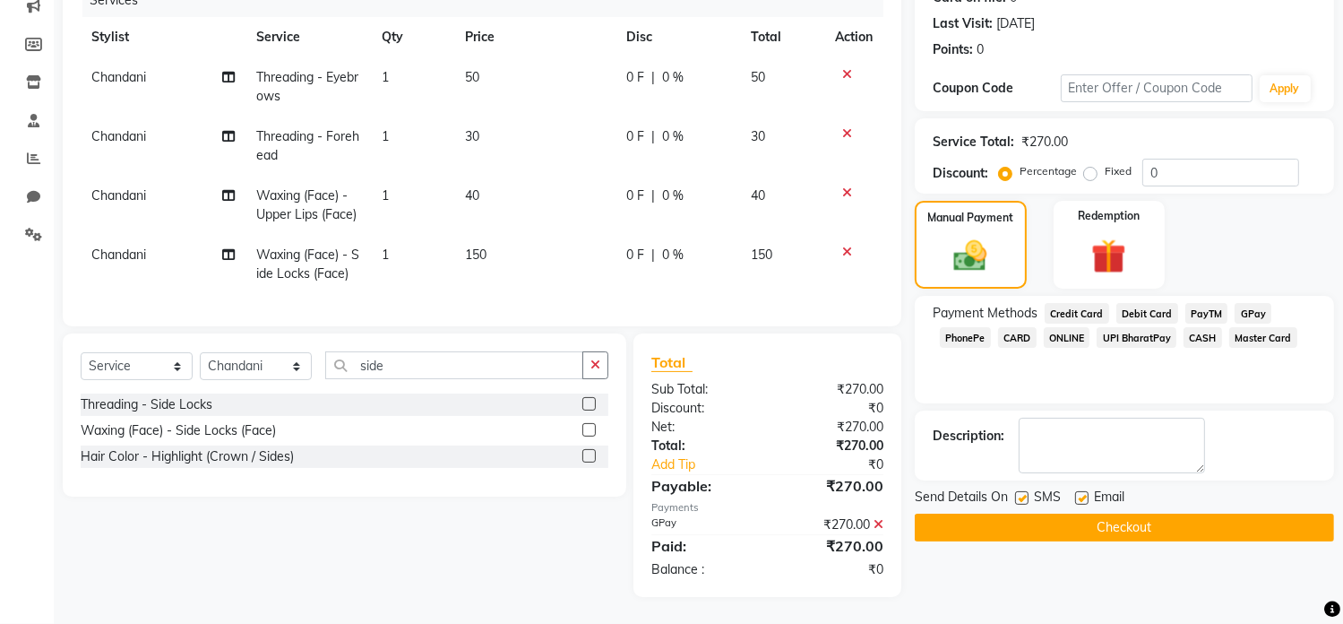
click at [1269, 517] on button "Checkout" at bounding box center [1124, 528] width 419 height 28
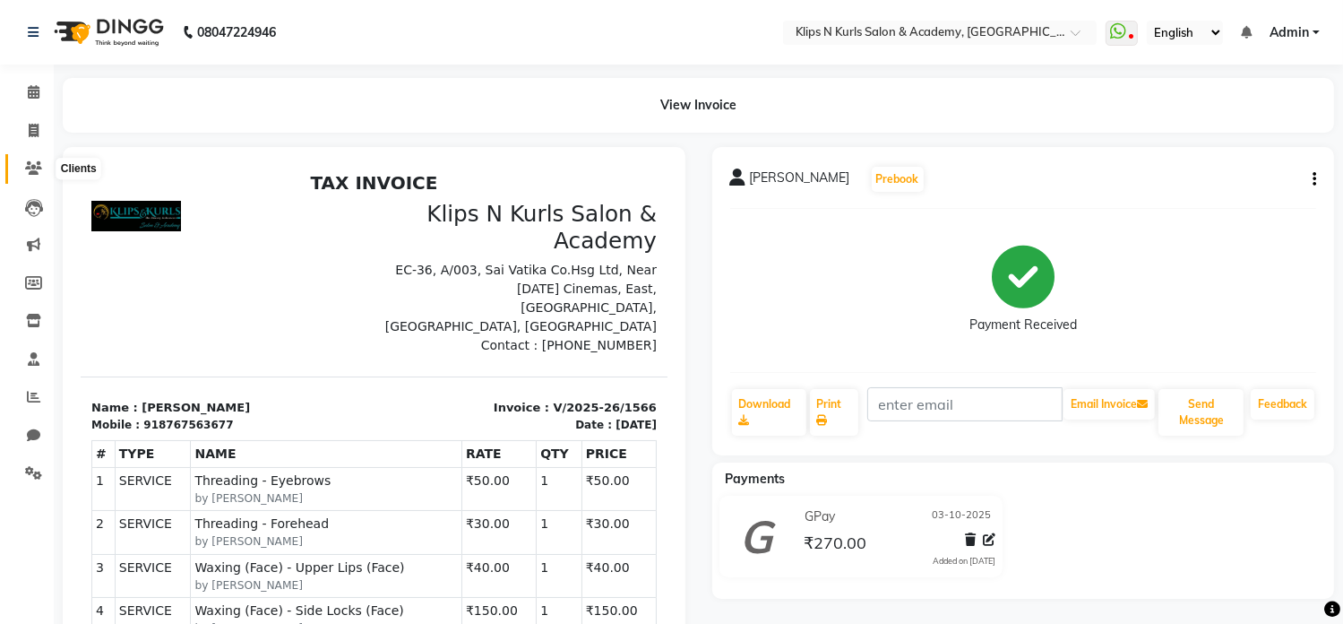
click at [23, 171] on span at bounding box center [33, 169] width 31 height 21
